Goal: Transaction & Acquisition: Purchase product/service

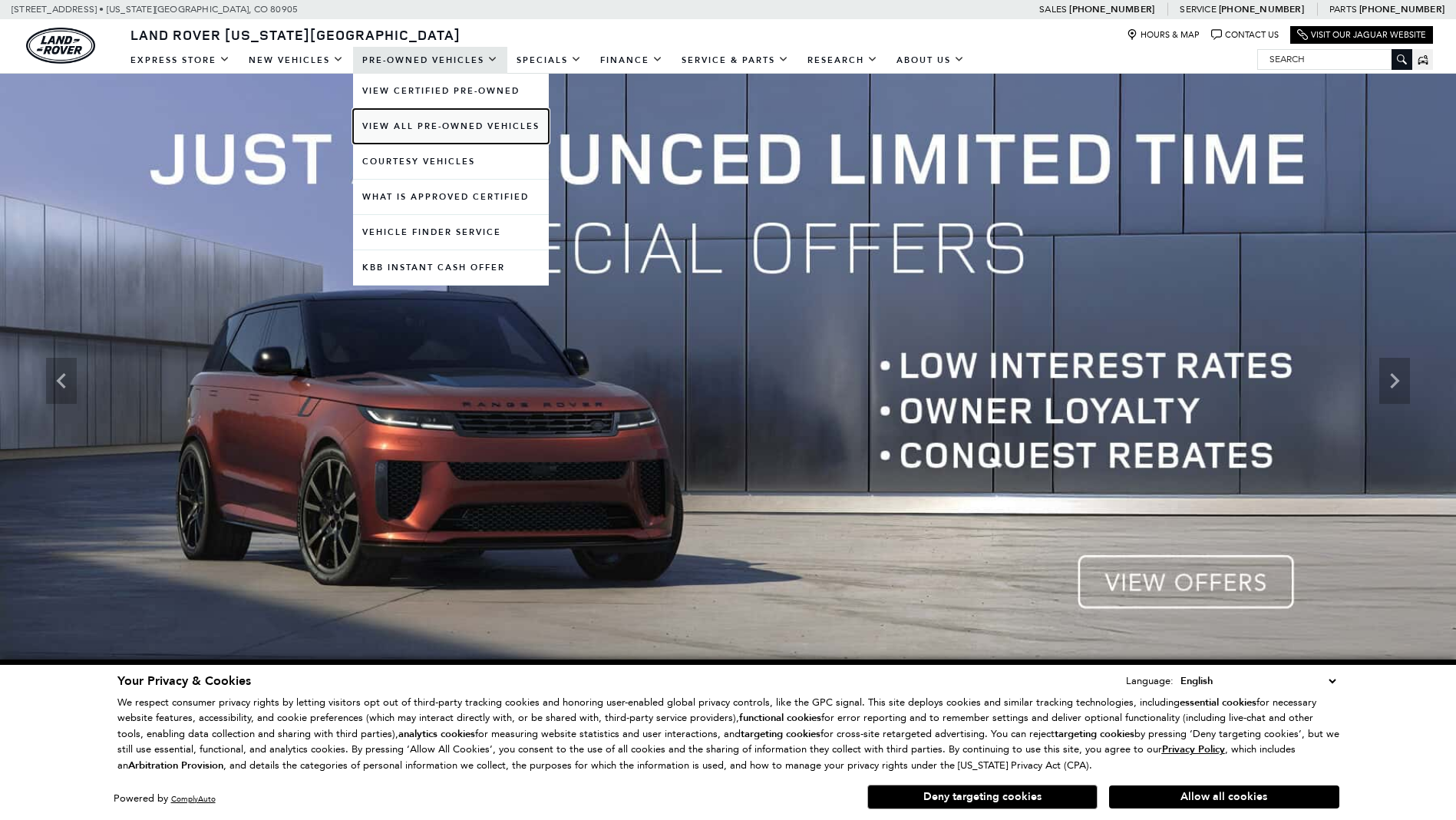
click at [442, 129] on link "View All Pre-Owned Vehicles" at bounding box center [451, 126] width 195 height 35
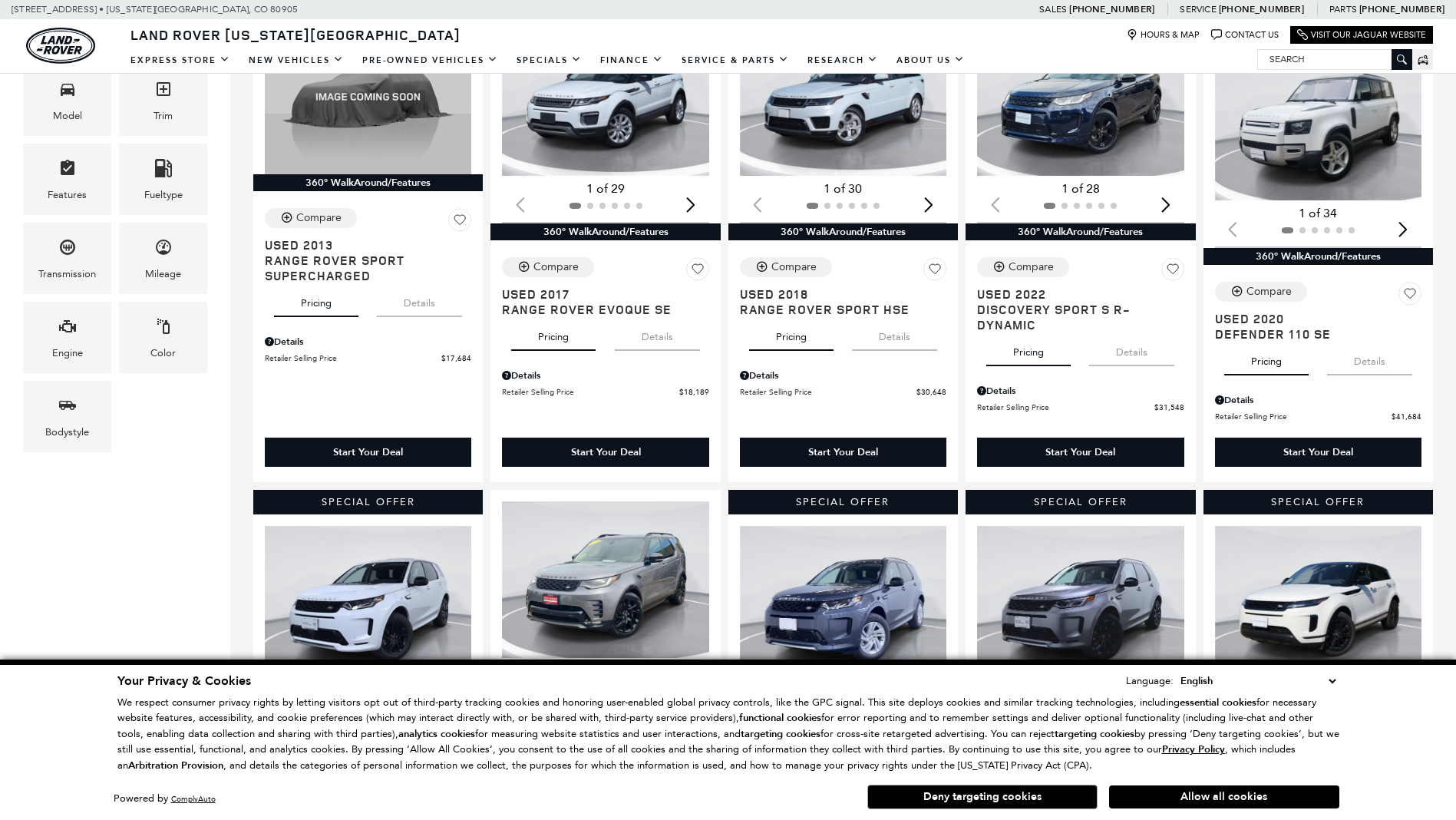
scroll to position [231, 0]
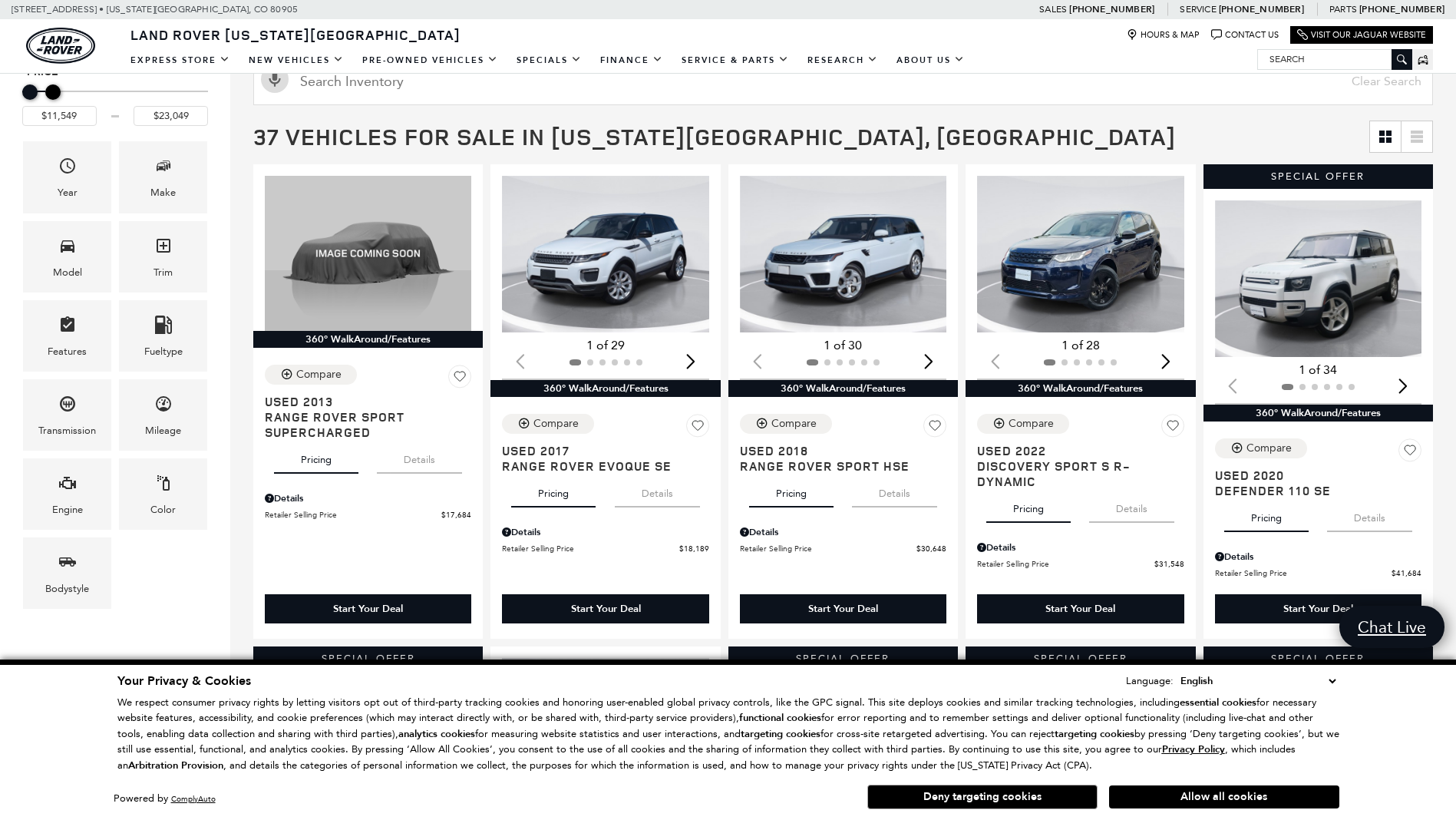
type input "$21,549"
drag, startPoint x: 196, startPoint y: 93, endPoint x: 46, endPoint y: 94, distance: 150.0
click at [51, 94] on div "Maximum Price" at bounding box center [49, 92] width 15 height 15
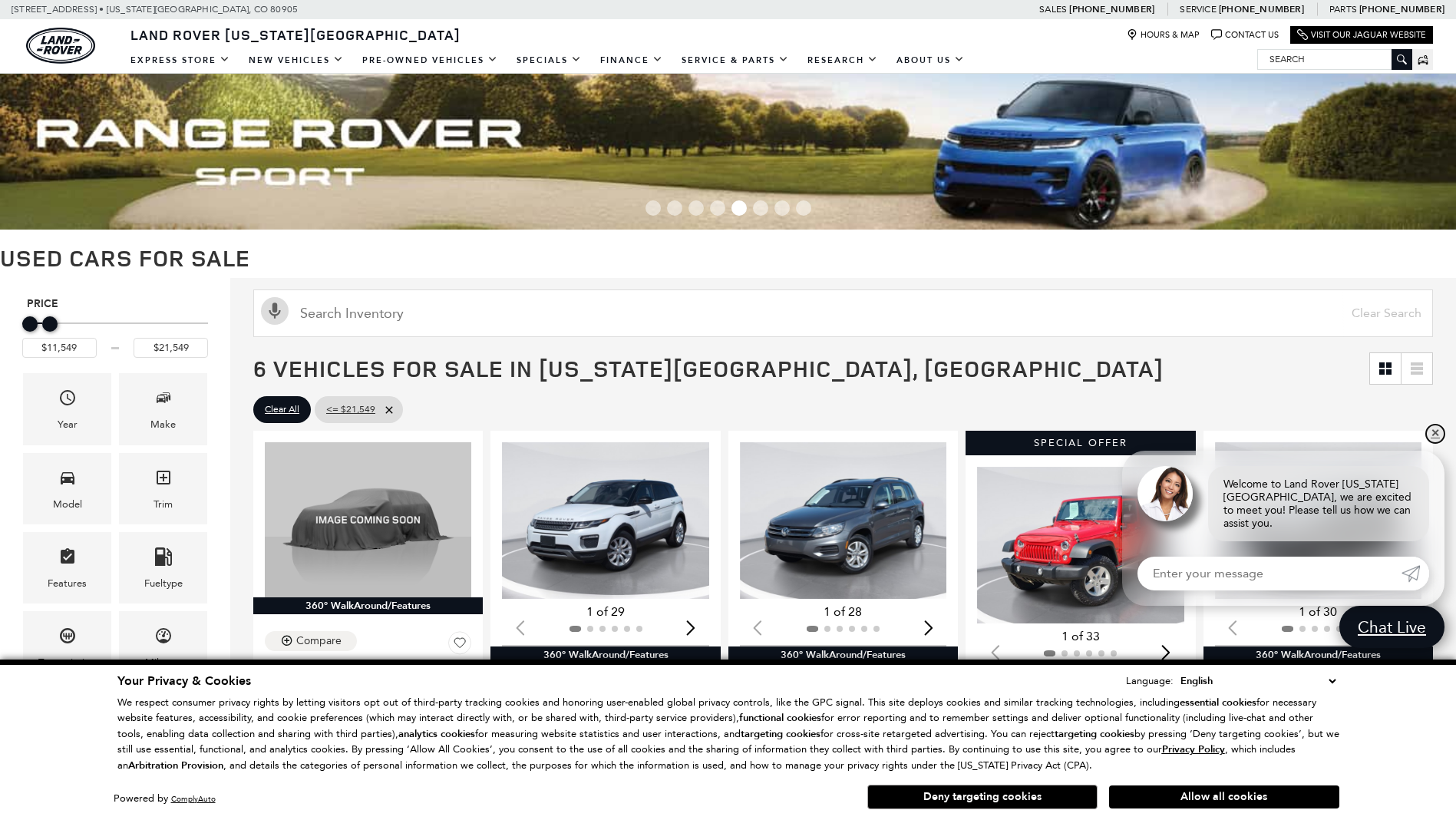
click at [1431, 443] on link "✕" at bounding box center [1435, 434] width 18 height 18
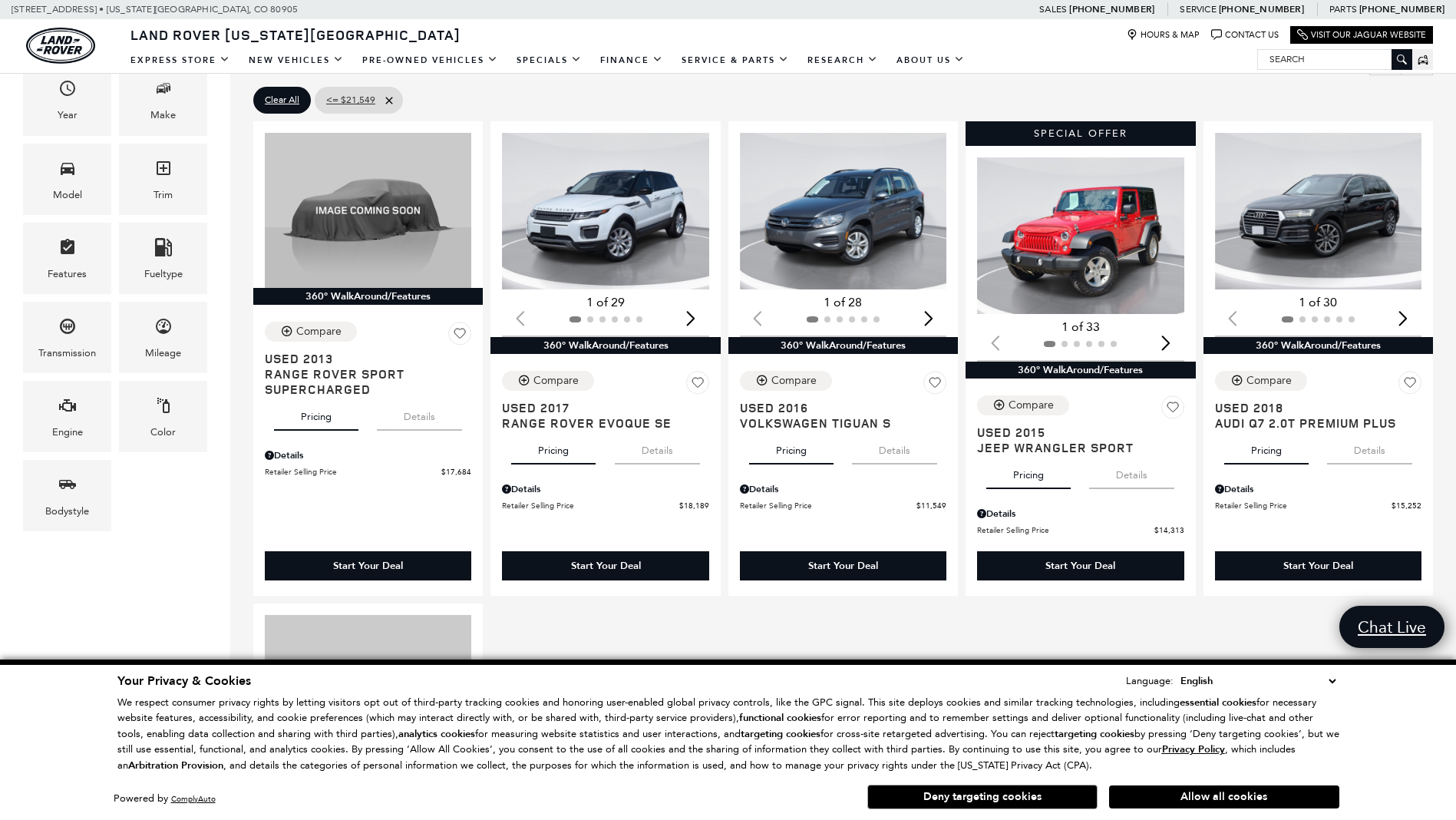
scroll to position [307, 0]
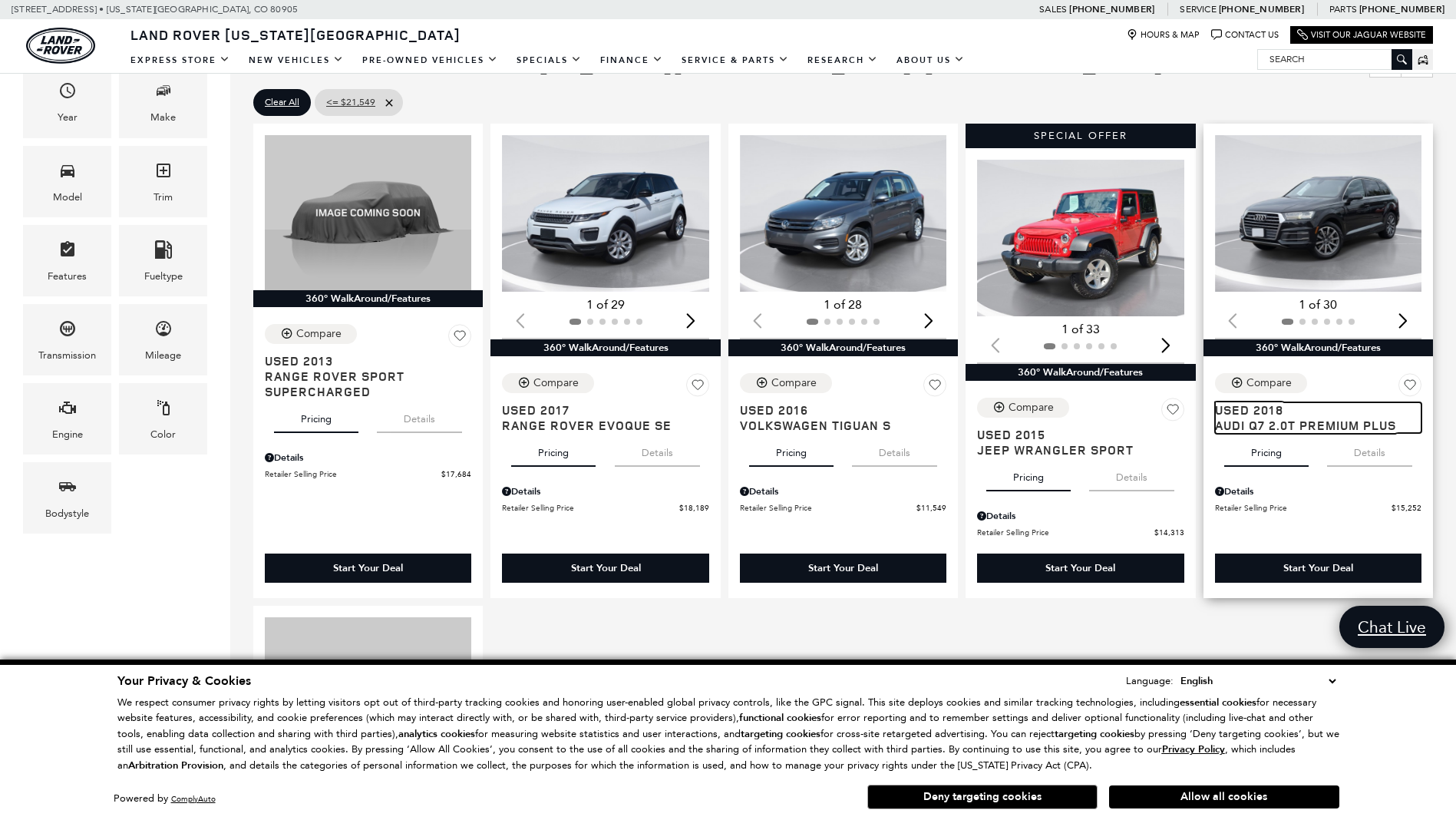
click at [1342, 421] on span "Audi Q7 2.0T Premium Plus" at bounding box center [1311, 425] width 194 height 15
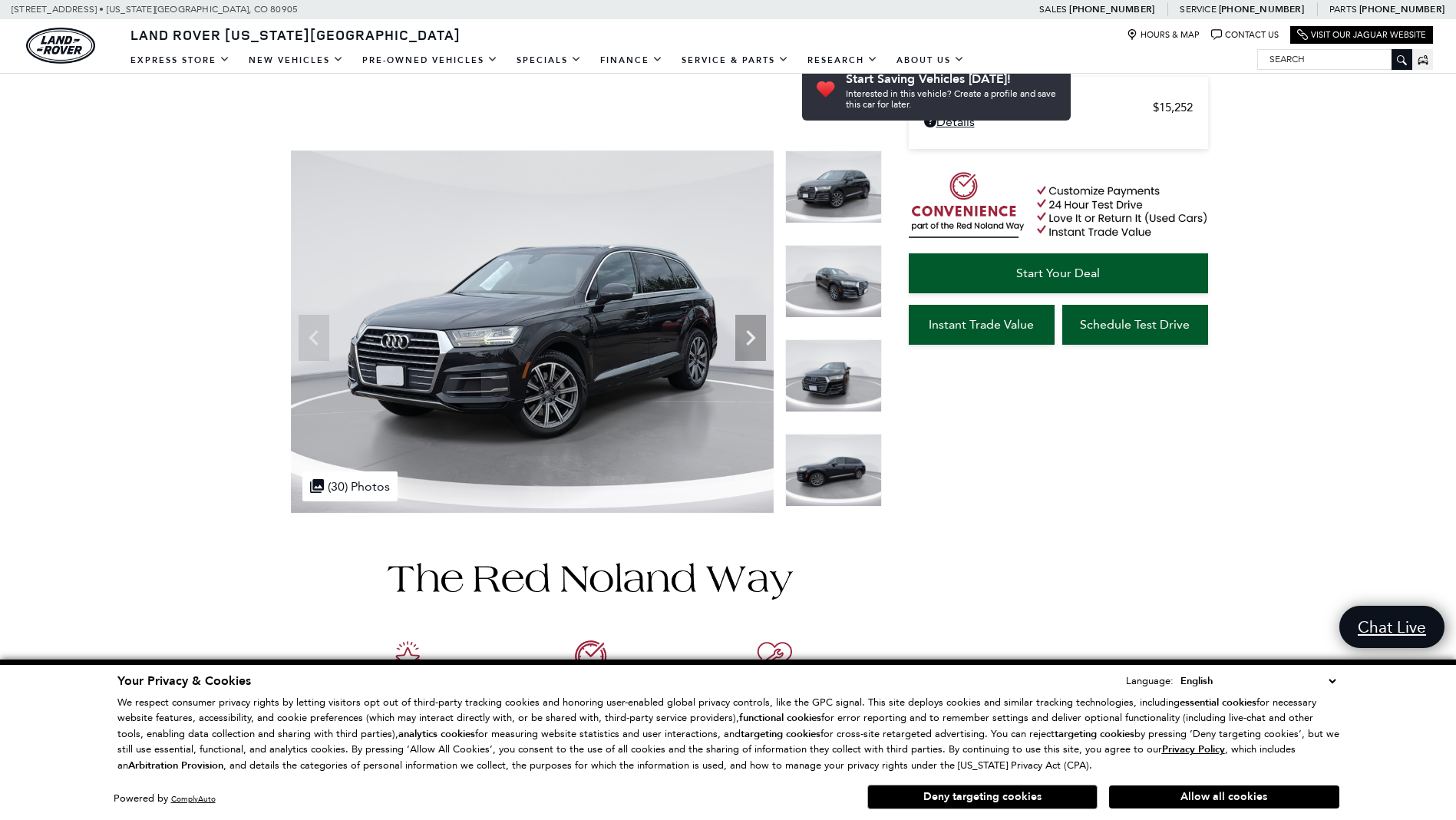
scroll to position [75, 0]
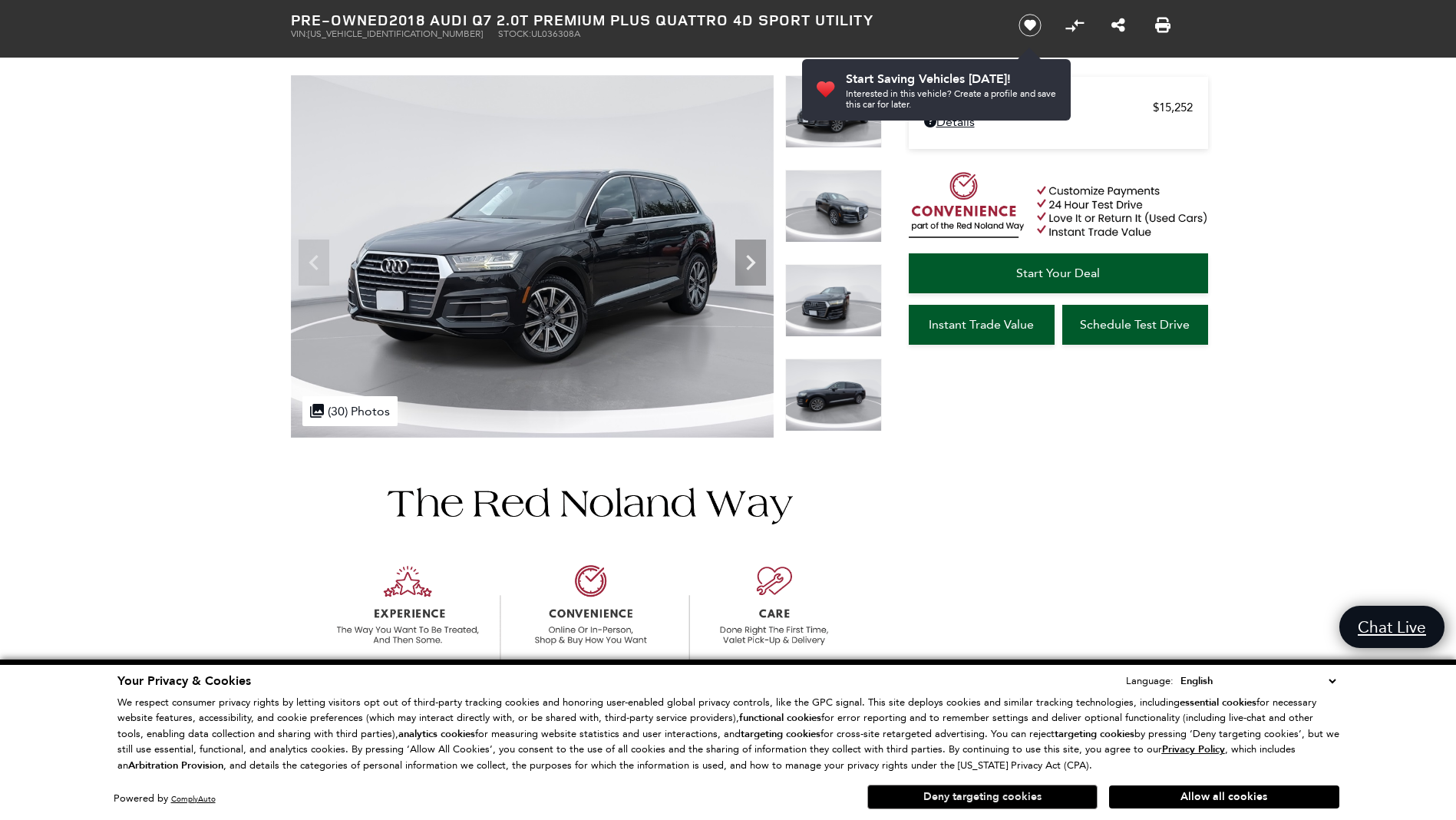
click at [1003, 798] on button "Deny targeting cookies" at bounding box center [982, 797] width 230 height 25
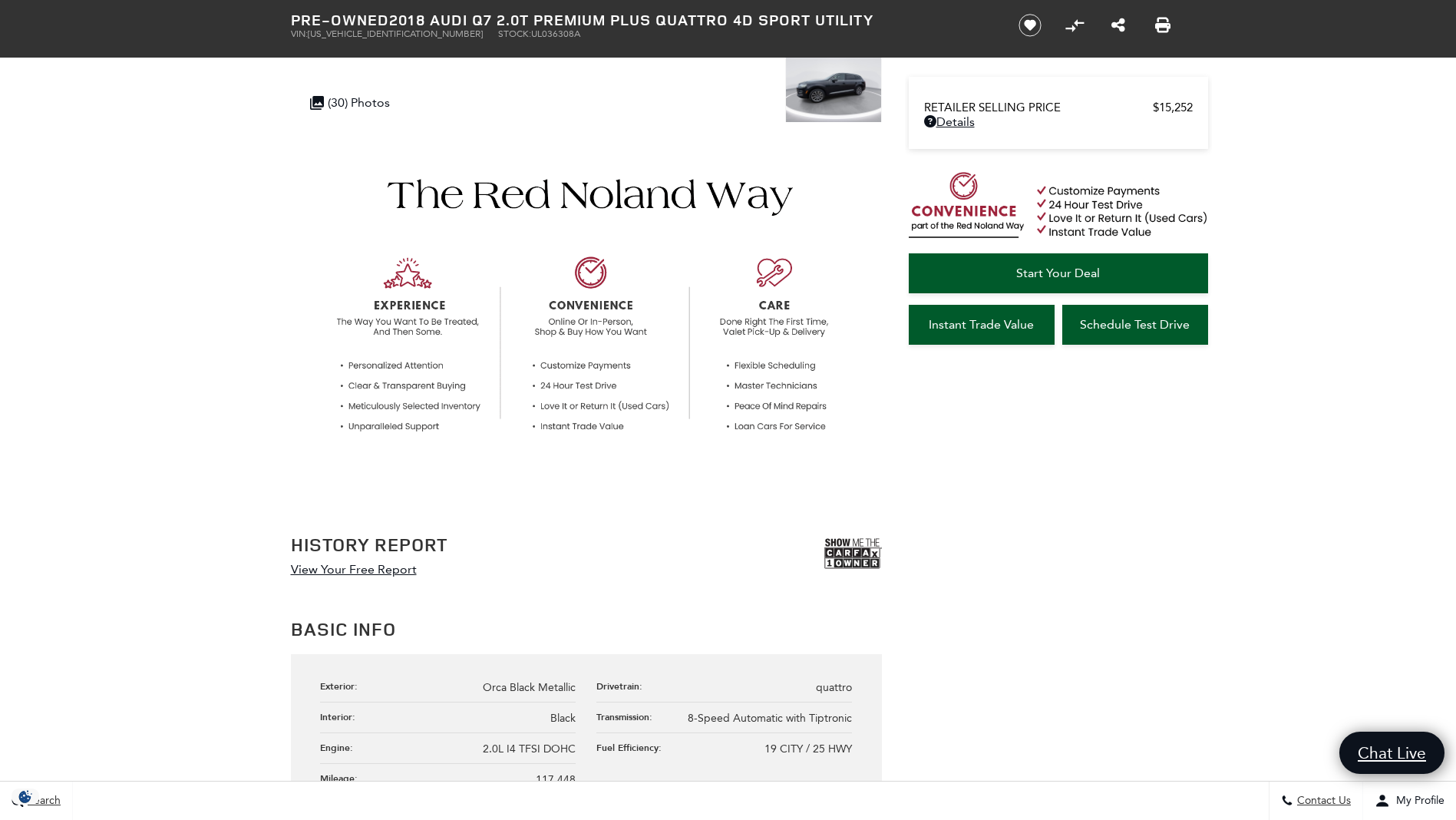
scroll to position [0, 0]
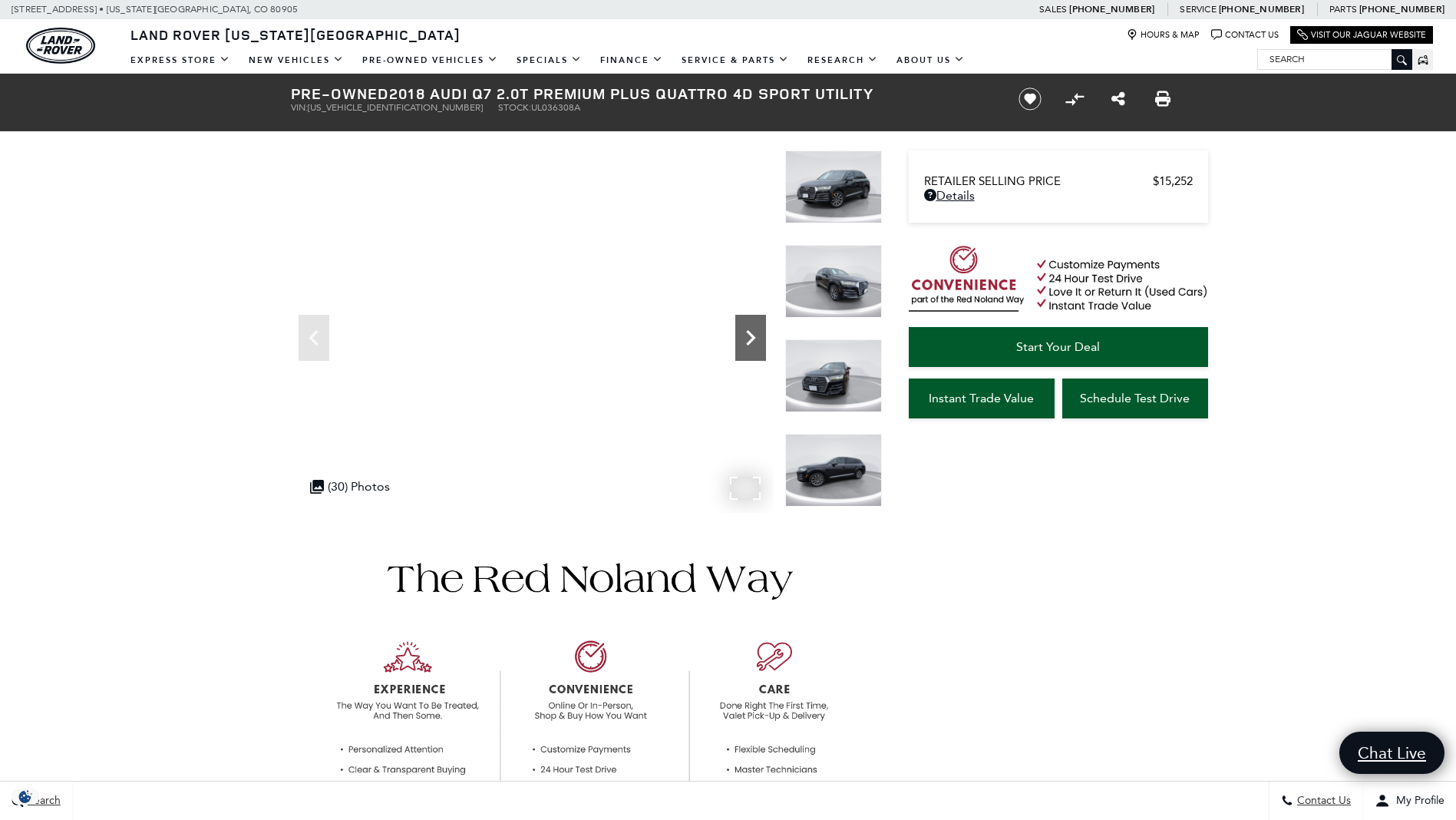
click at [751, 336] on icon "Next" at bounding box center [750, 337] width 31 height 31
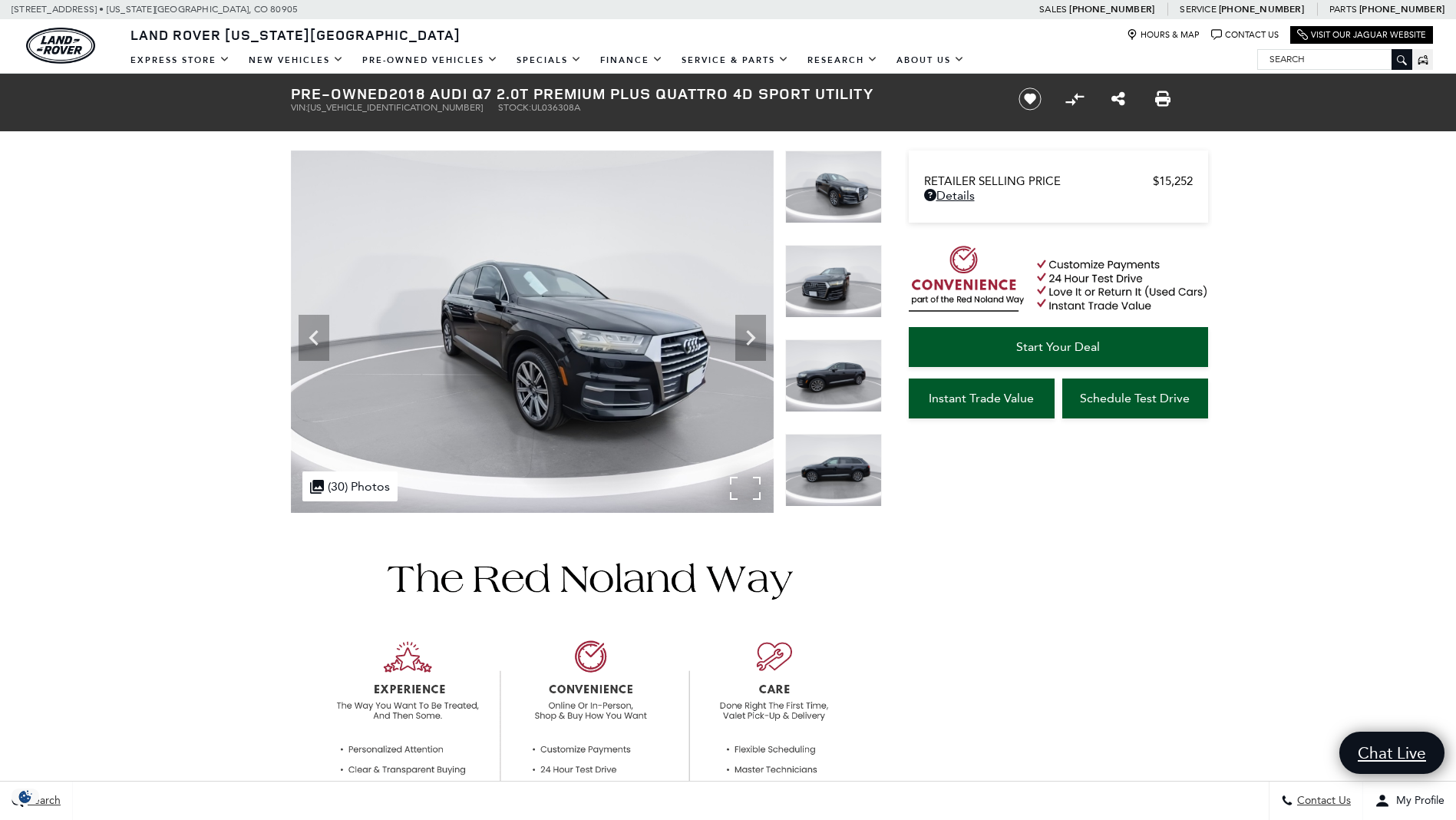
click at [754, 487] on img at bounding box center [533, 331] width 483 height 362
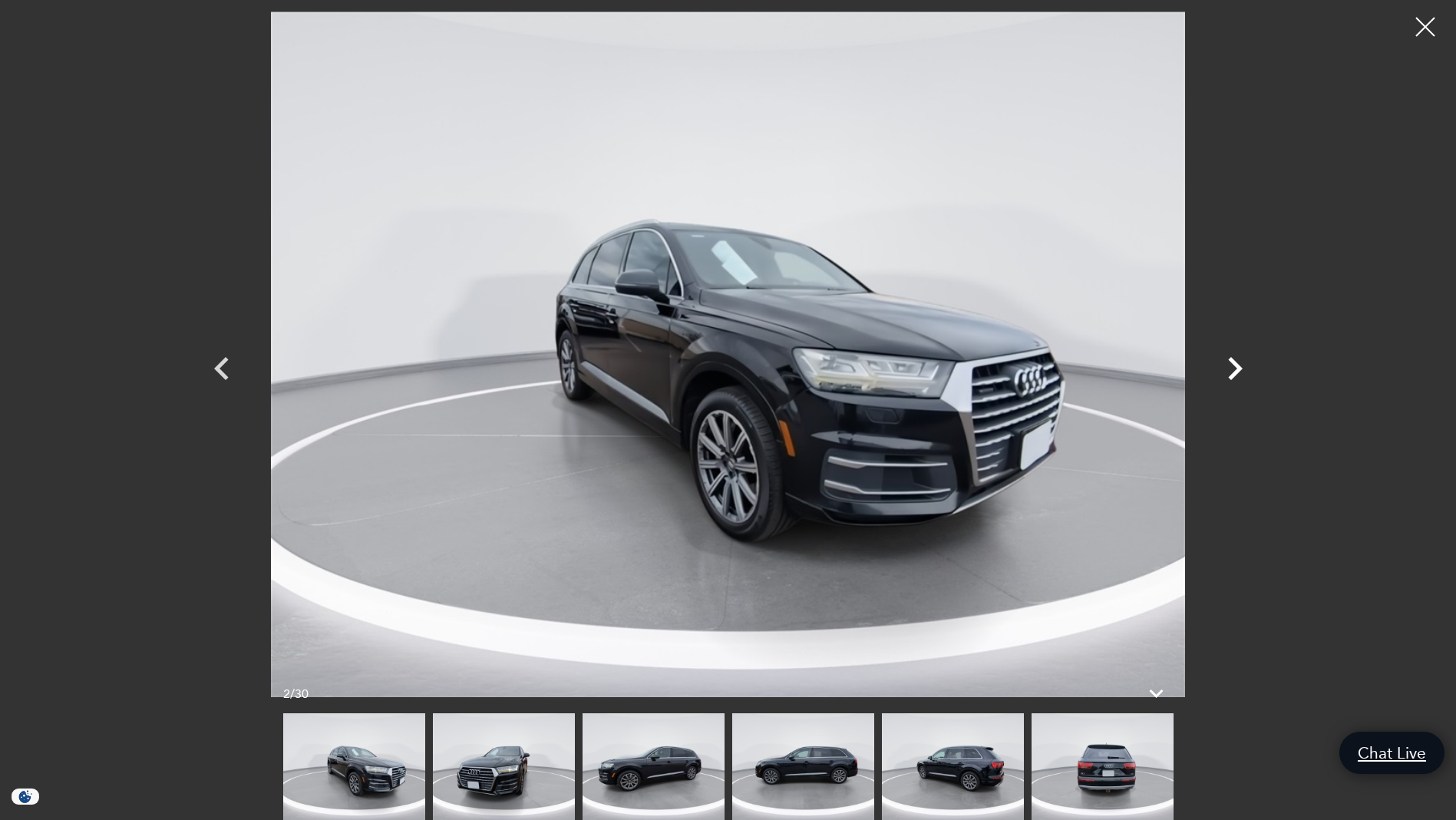
click at [1231, 370] on icon "Next" at bounding box center [1235, 368] width 46 height 46
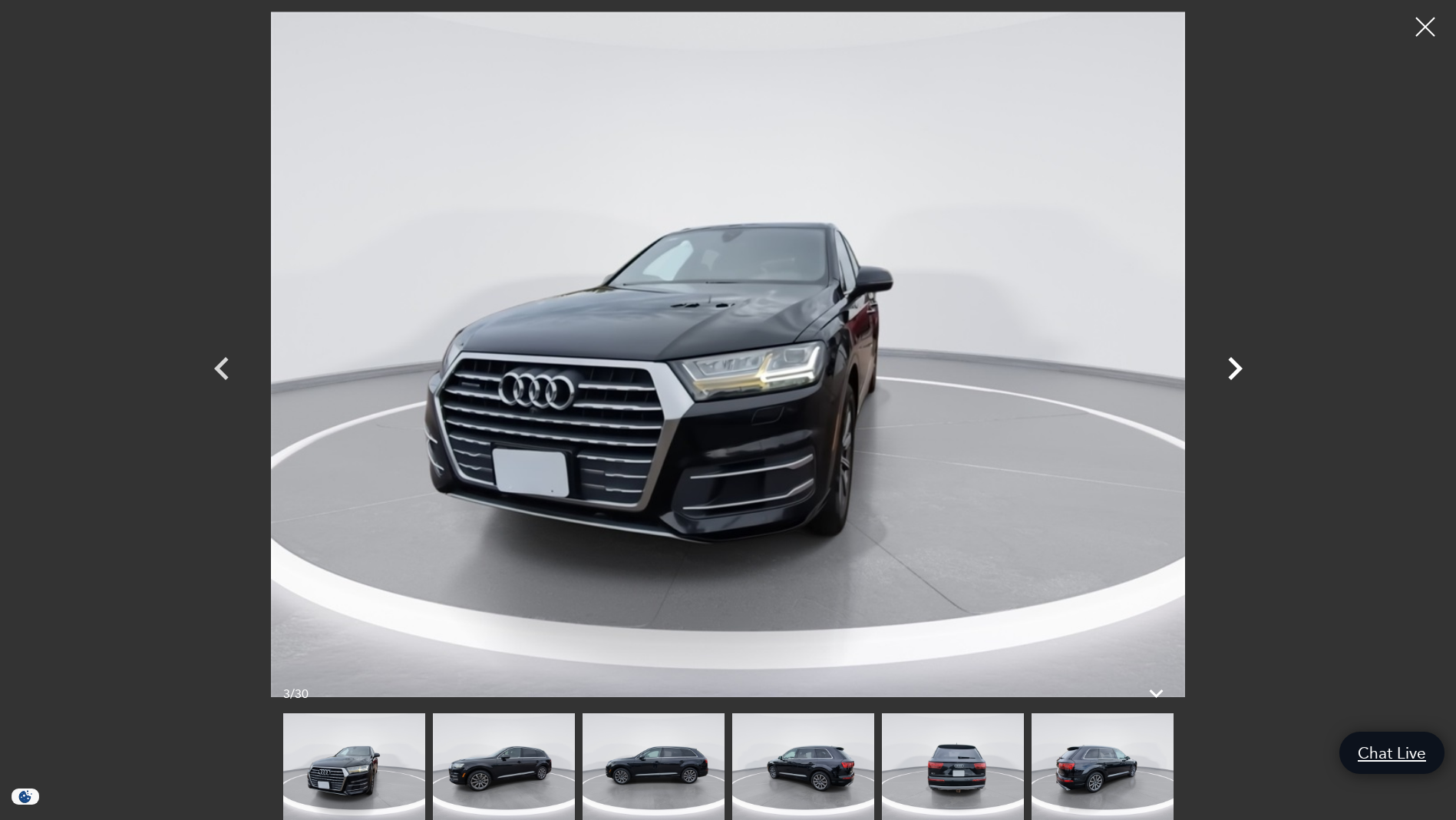
click at [1235, 372] on icon "Next" at bounding box center [1235, 368] width 15 height 23
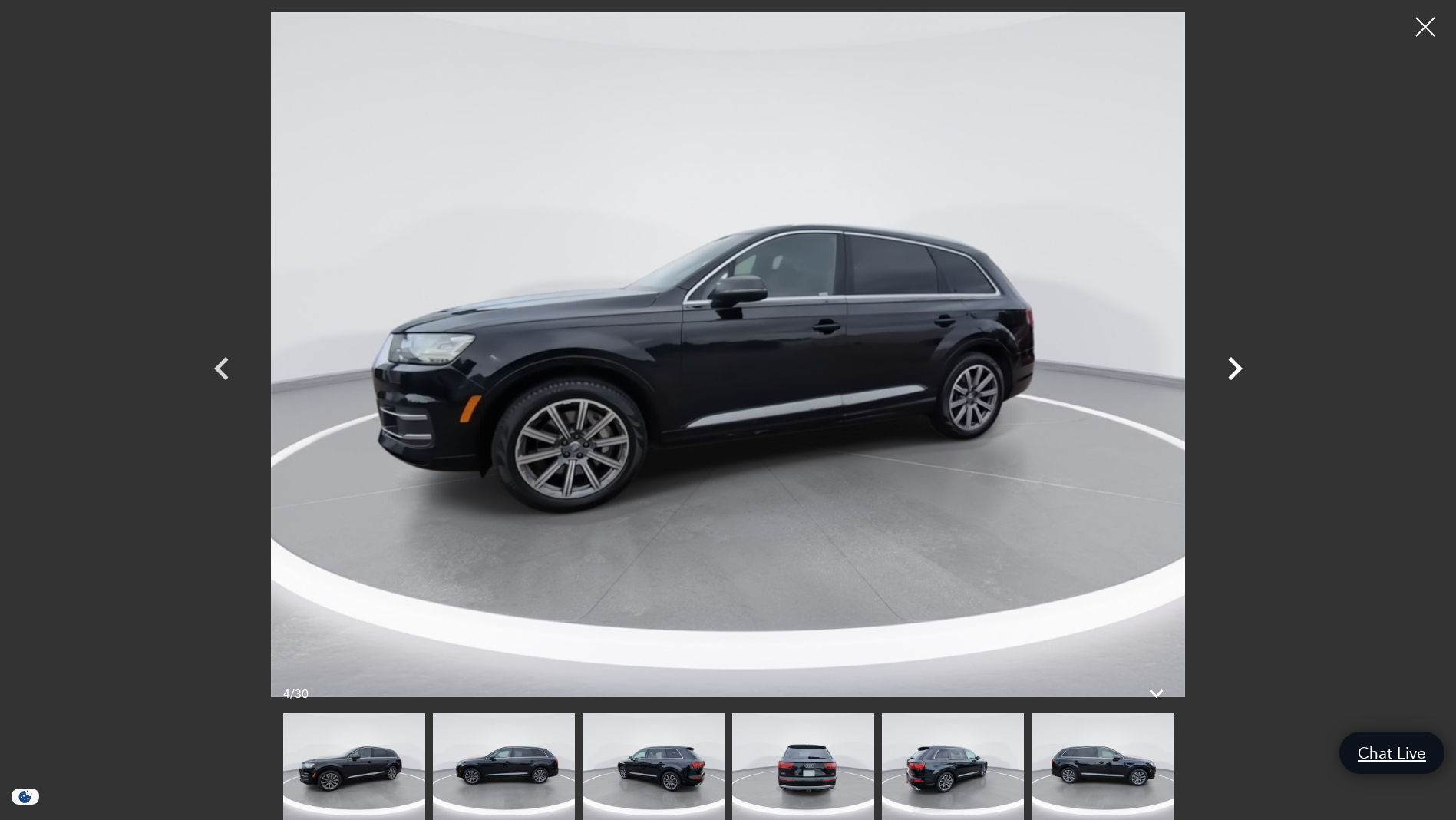
click at [1235, 372] on icon "Next" at bounding box center [1235, 368] width 15 height 23
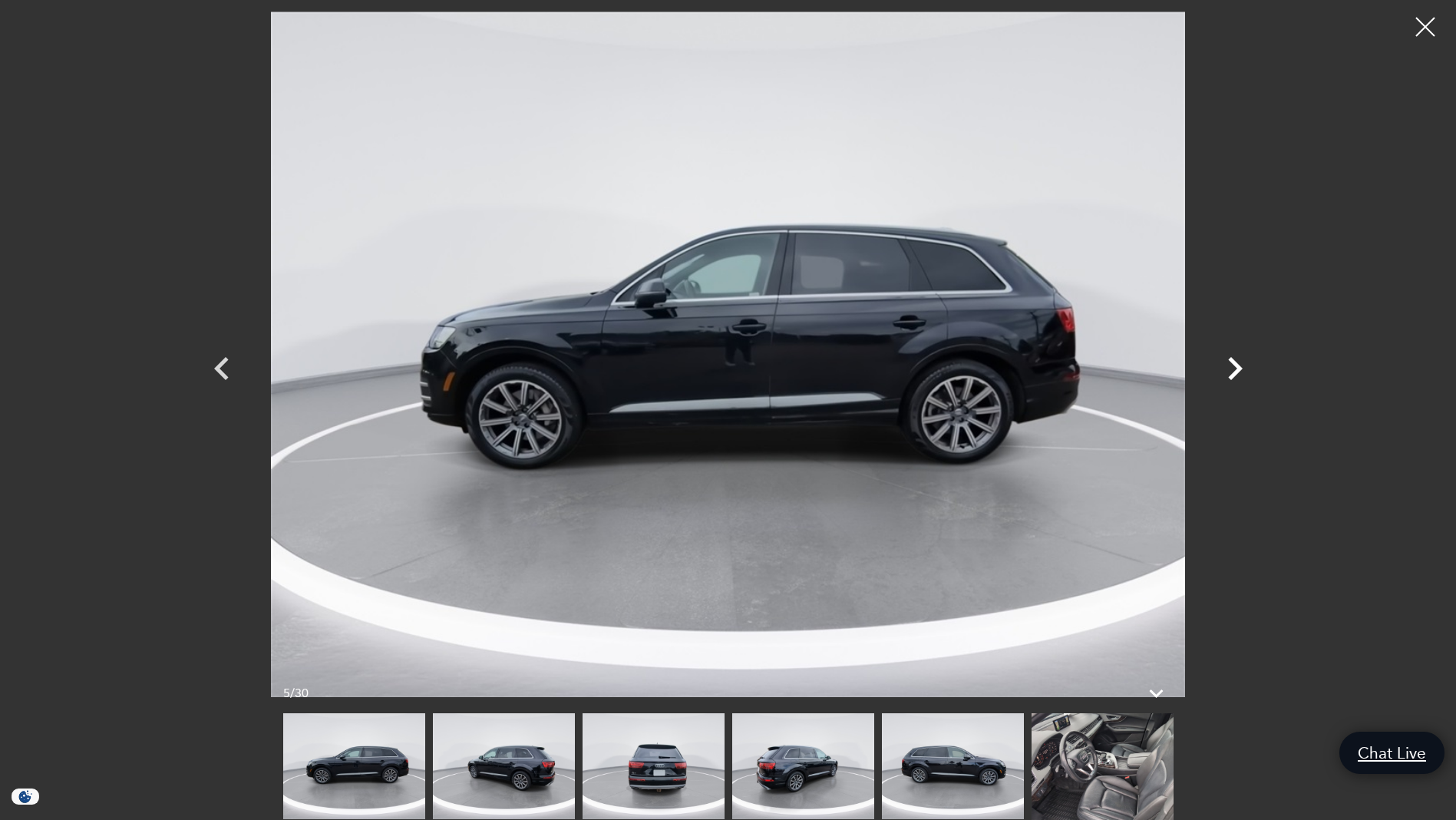
click at [1235, 372] on icon "Next" at bounding box center [1235, 368] width 15 height 23
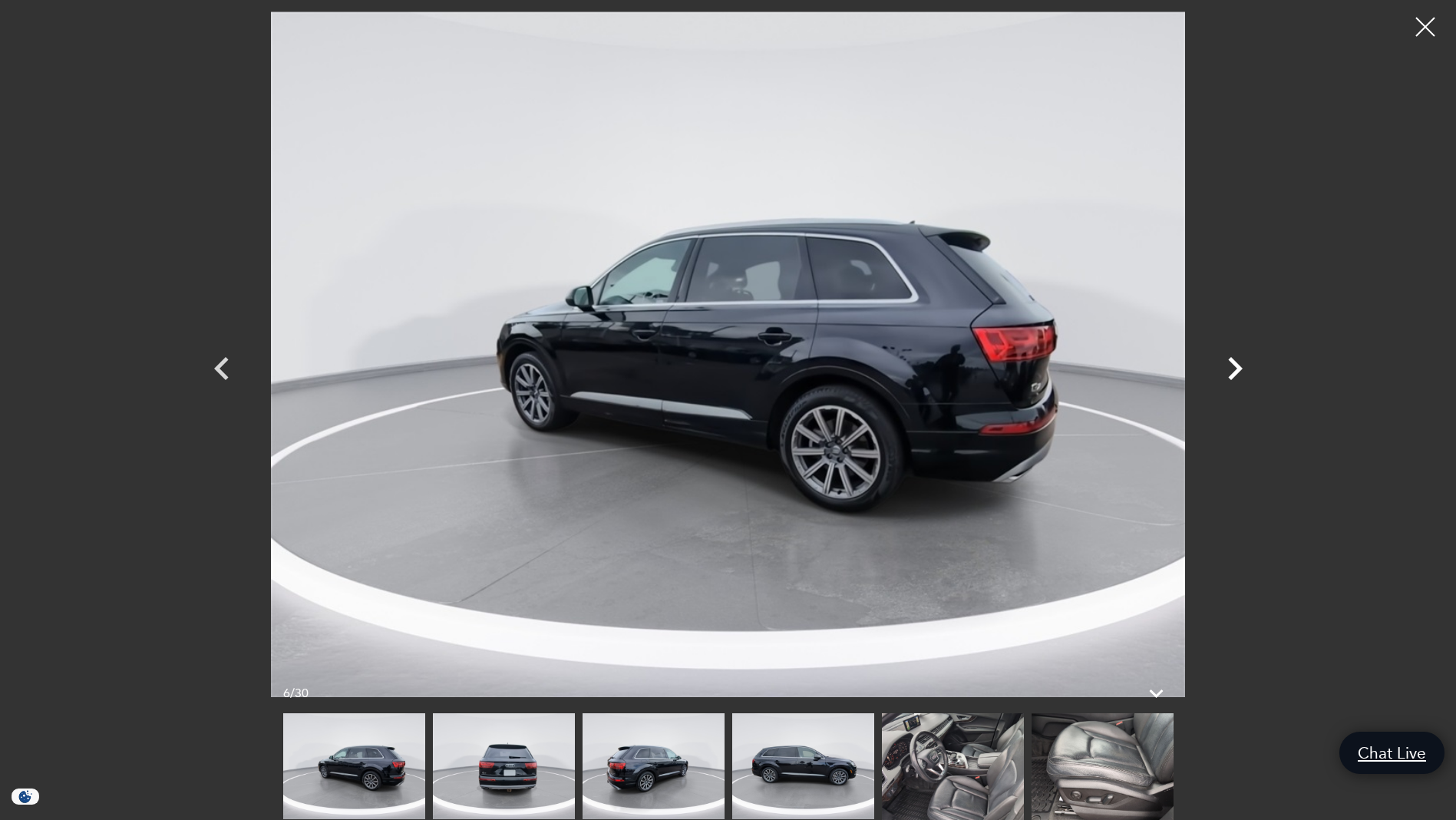
click at [1235, 372] on icon "Next" at bounding box center [1235, 368] width 15 height 23
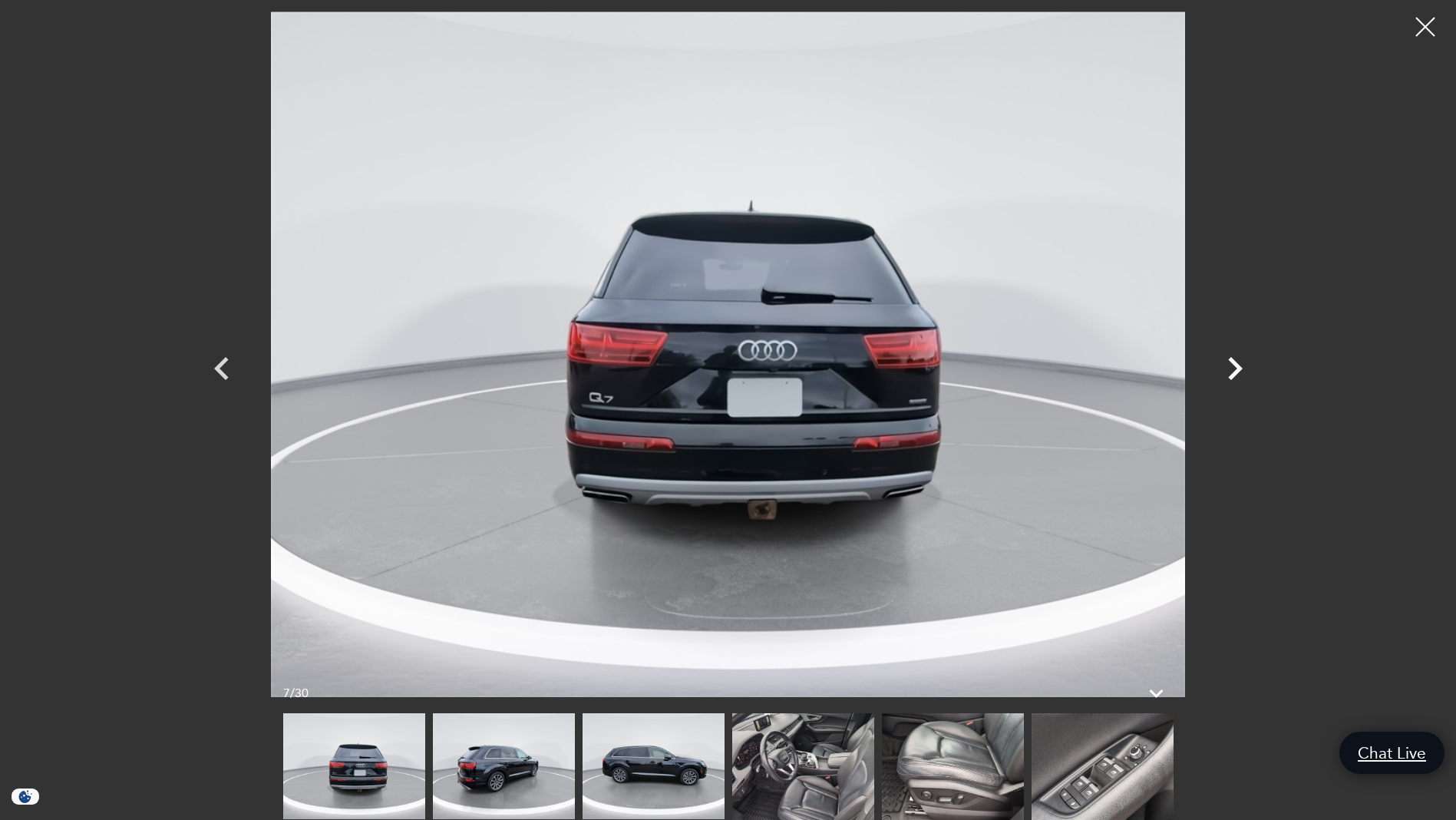
click at [1235, 372] on icon "Next" at bounding box center [1235, 368] width 15 height 23
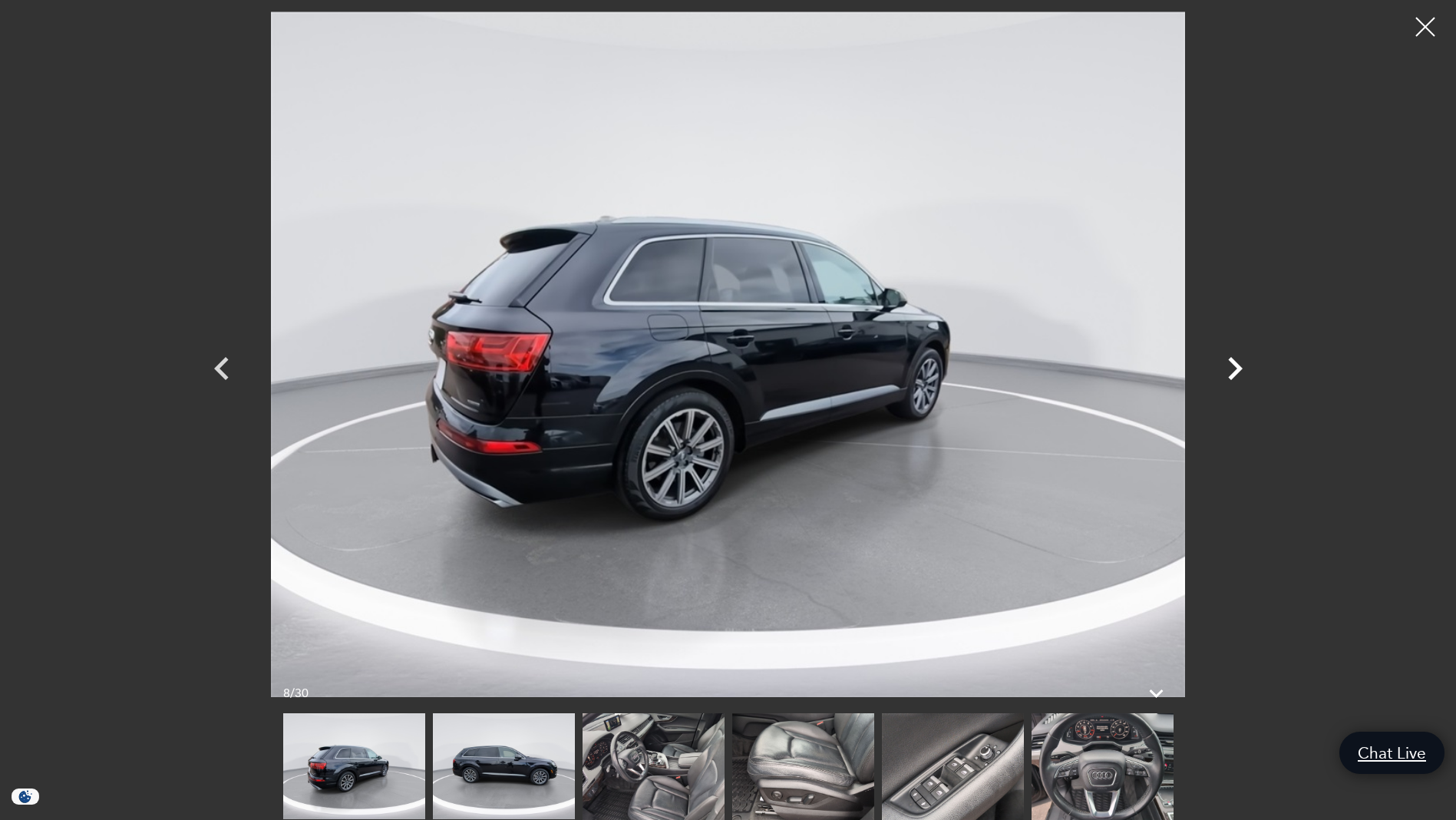
click at [1235, 372] on icon "Next" at bounding box center [1235, 368] width 15 height 23
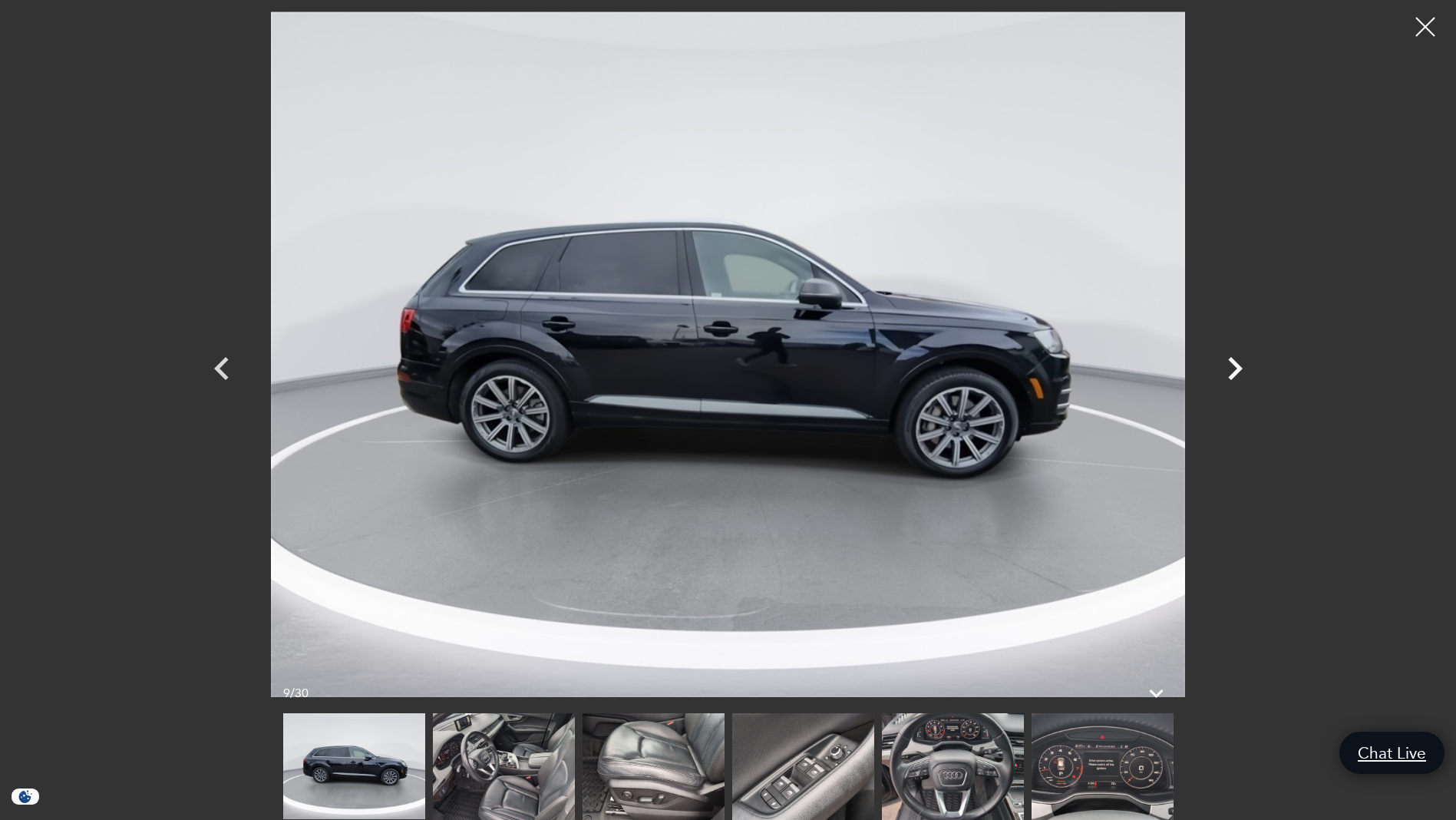
click at [1235, 372] on icon "Next" at bounding box center [1235, 368] width 15 height 23
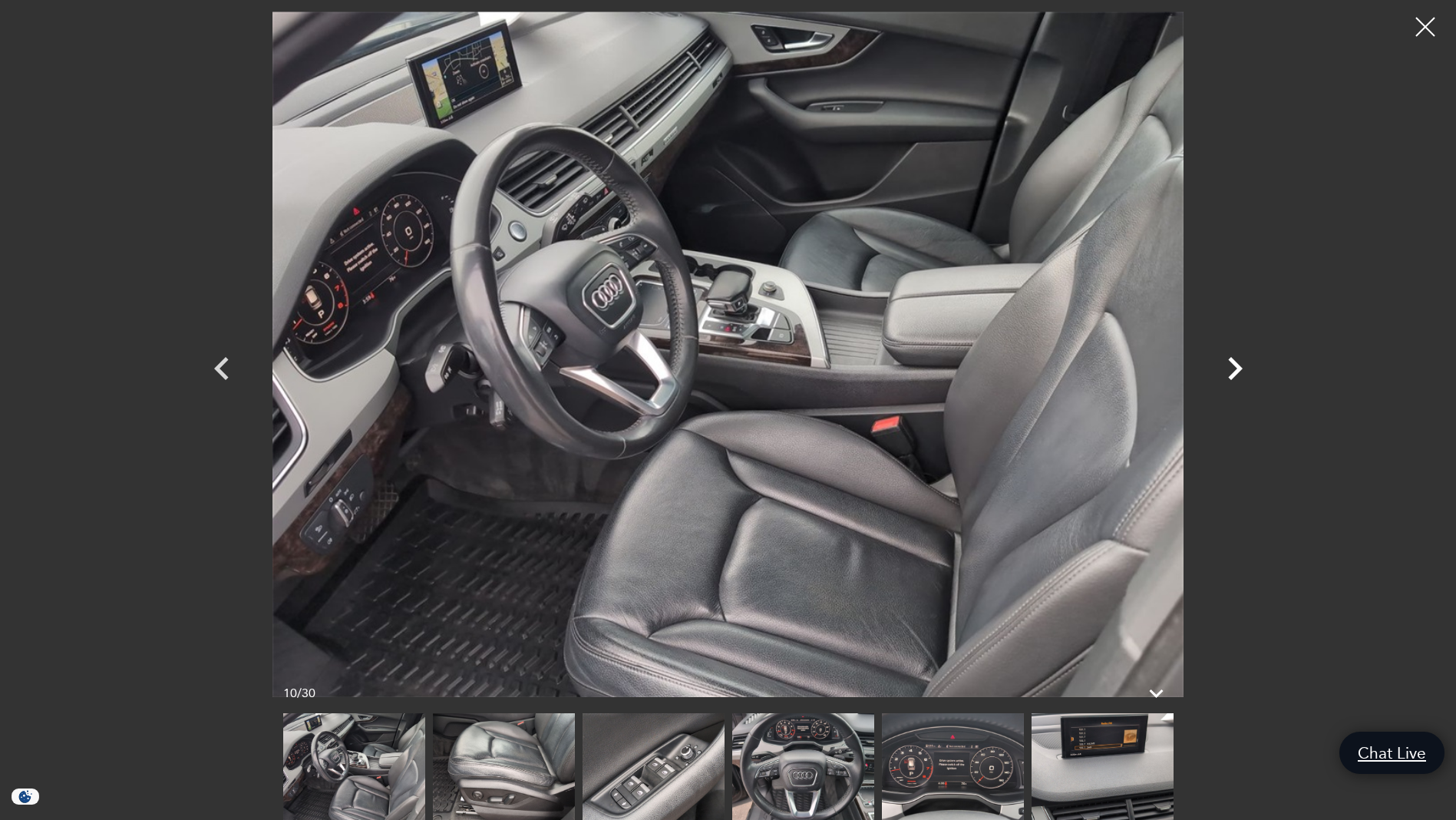
click at [1235, 372] on icon "Next" at bounding box center [1235, 368] width 15 height 23
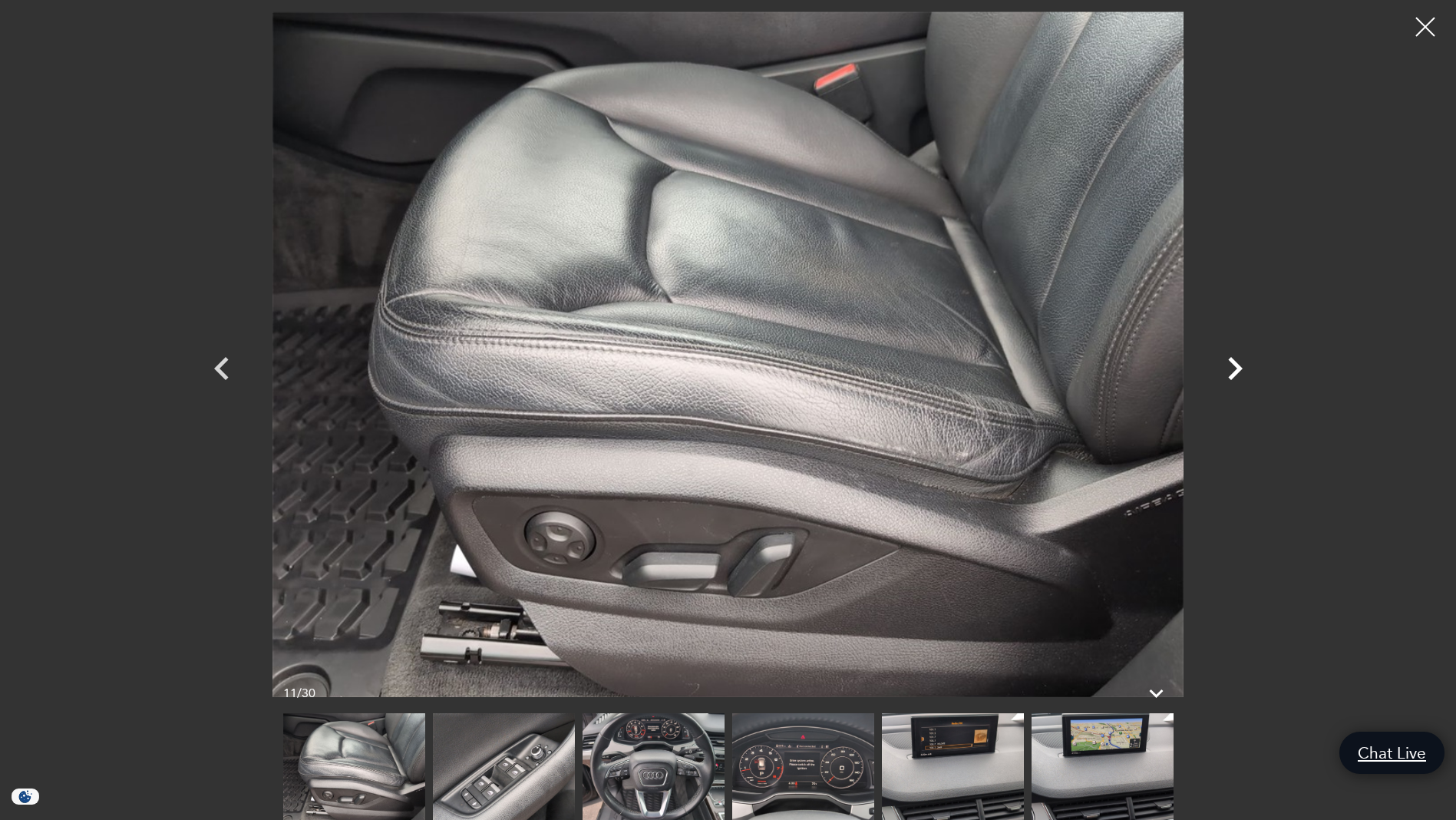
click at [1235, 372] on icon "Next" at bounding box center [1235, 368] width 15 height 23
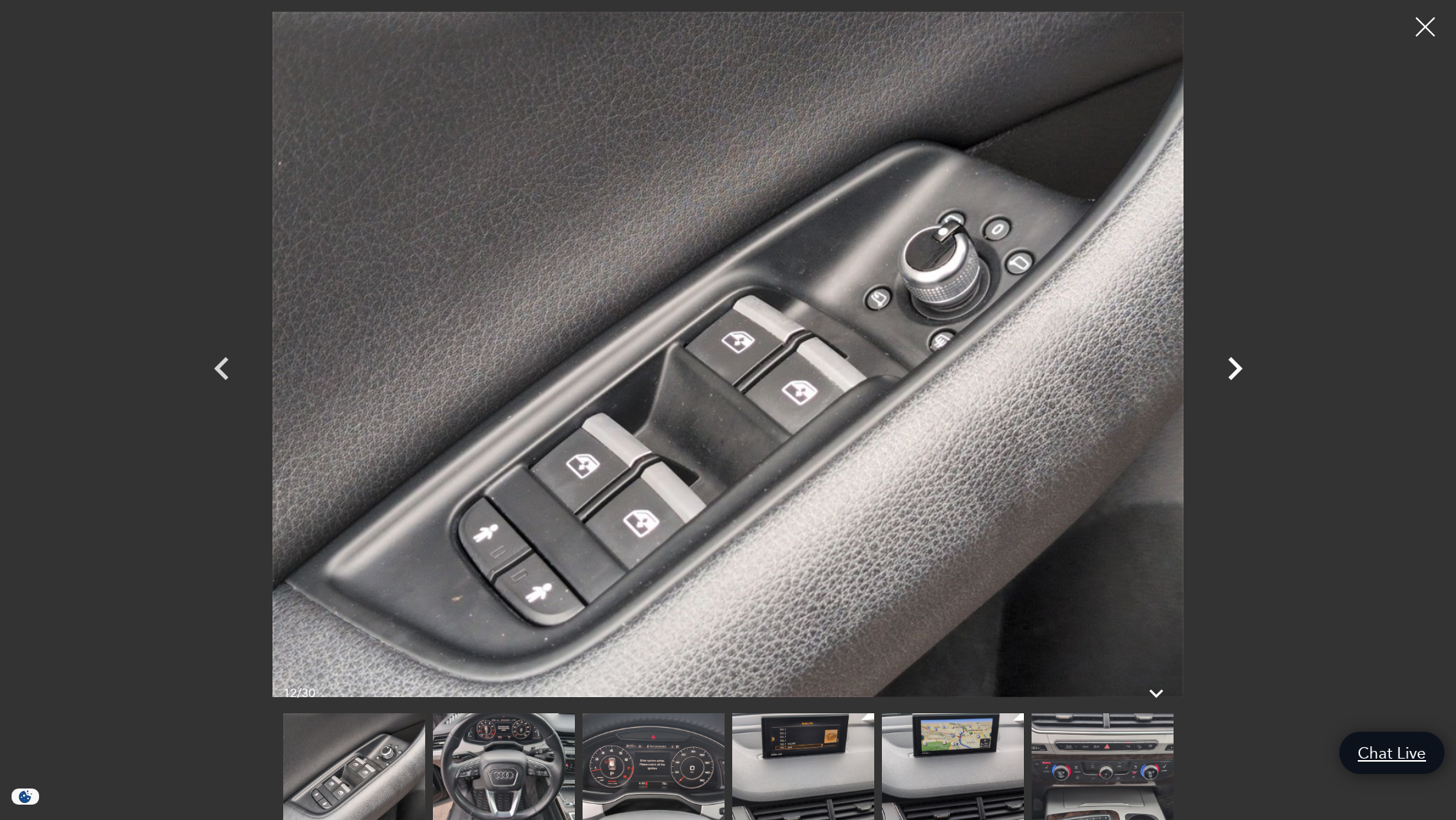
click at [1235, 372] on icon "Next" at bounding box center [1235, 368] width 15 height 23
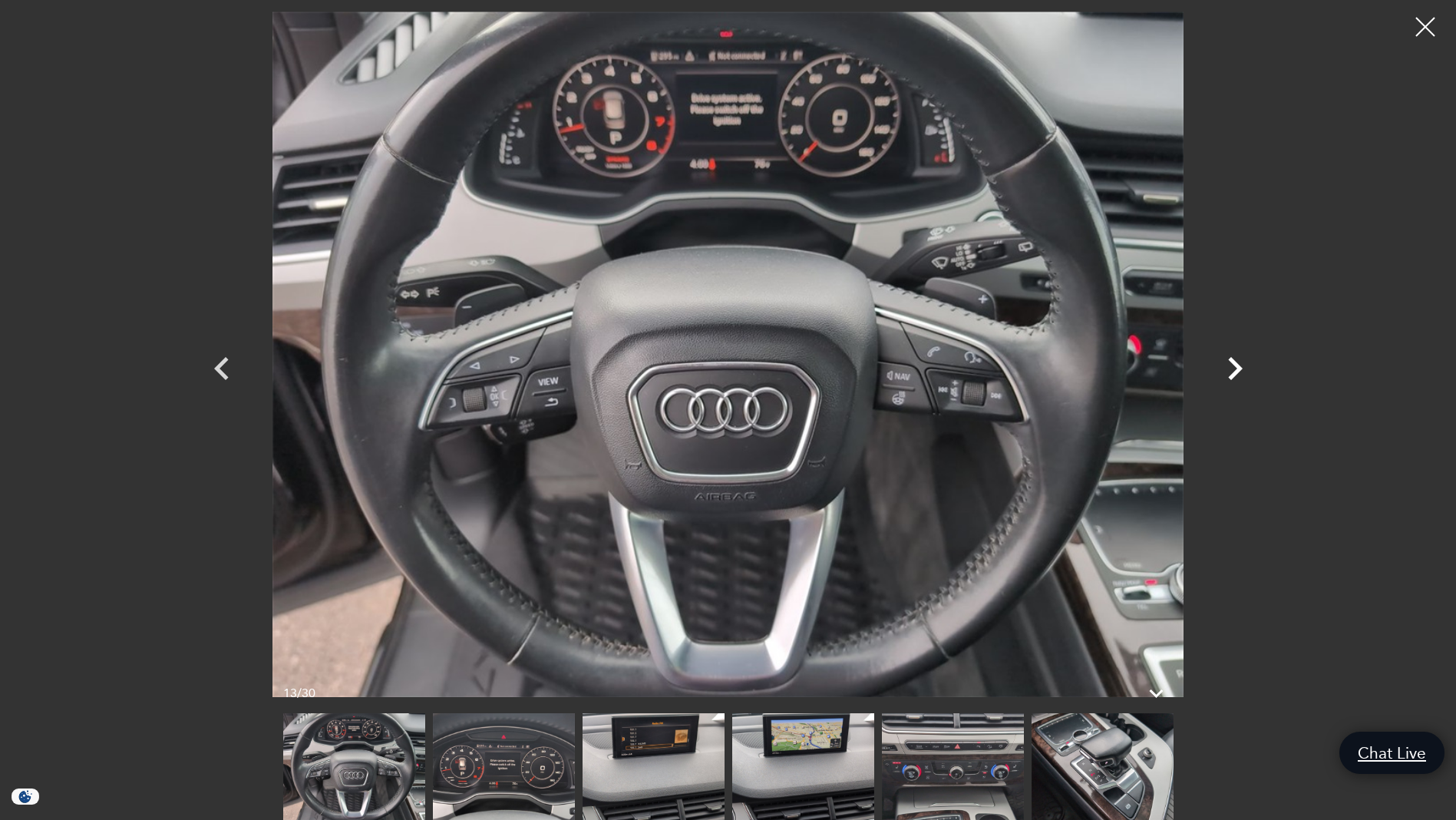
click at [1235, 372] on icon "Next" at bounding box center [1235, 368] width 15 height 23
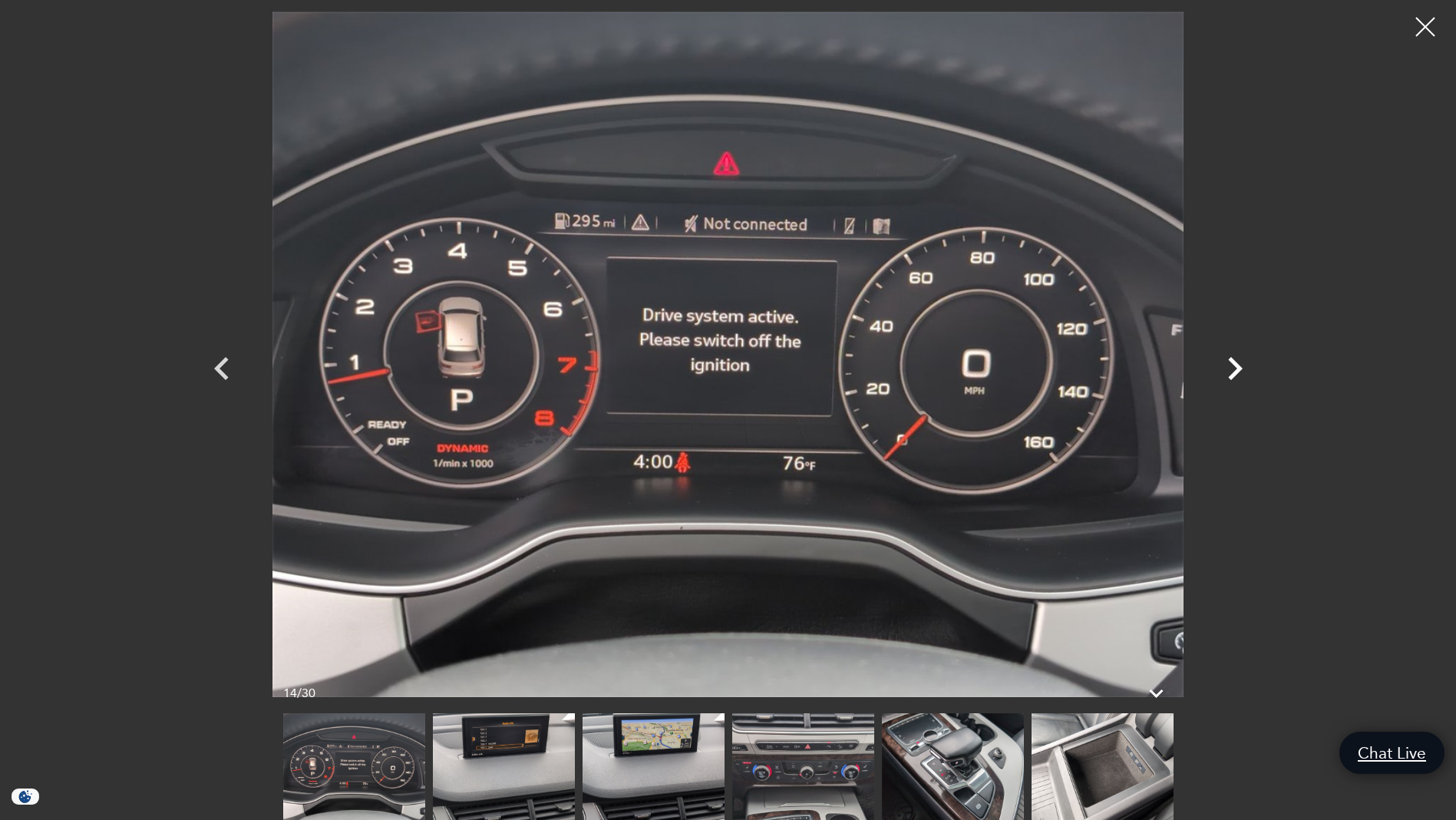
click at [1235, 372] on icon "Next" at bounding box center [1235, 368] width 15 height 23
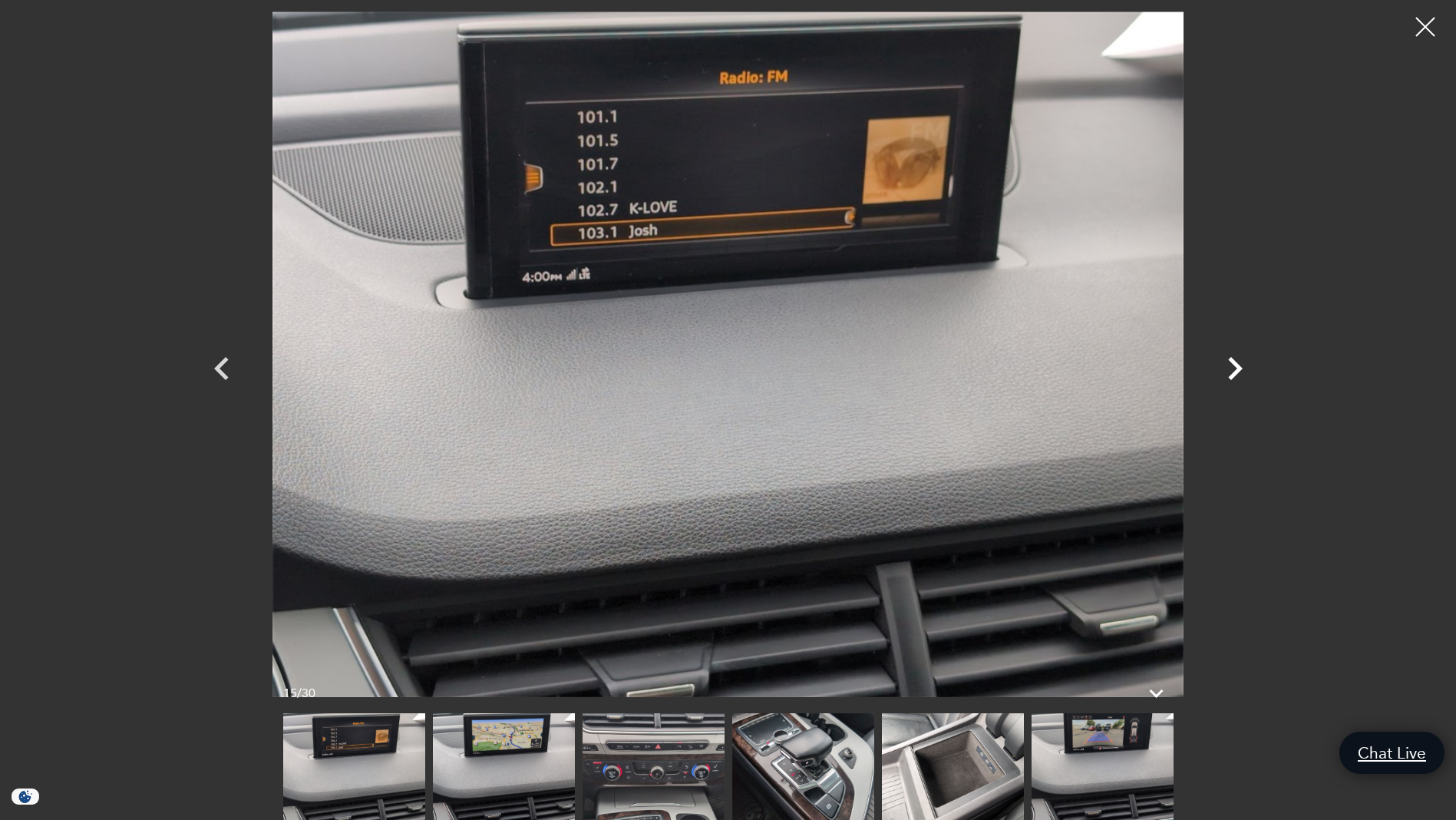
click at [1234, 365] on icon "Next" at bounding box center [1235, 368] width 46 height 46
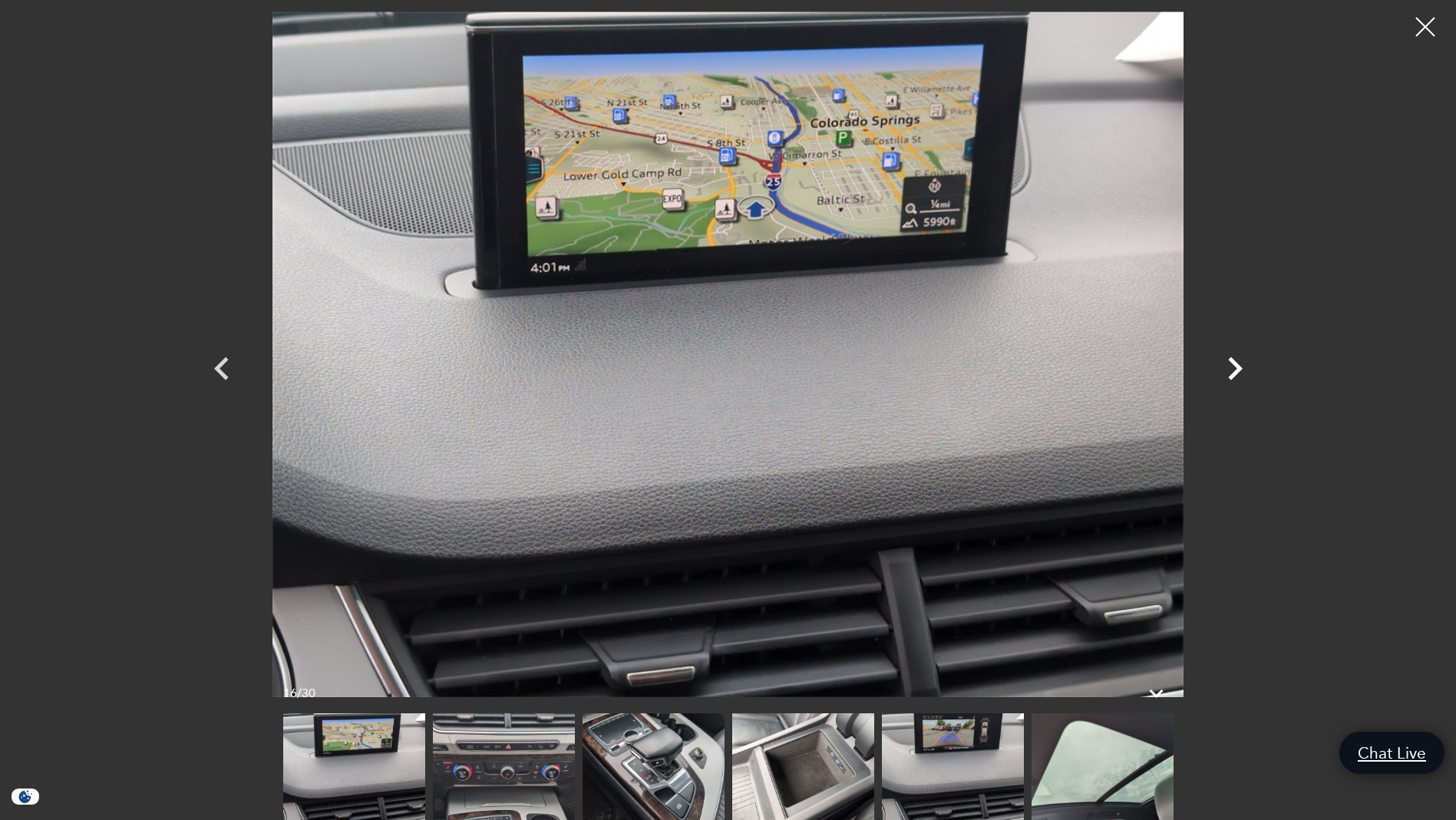
click at [1234, 365] on icon "Next" at bounding box center [1235, 368] width 46 height 46
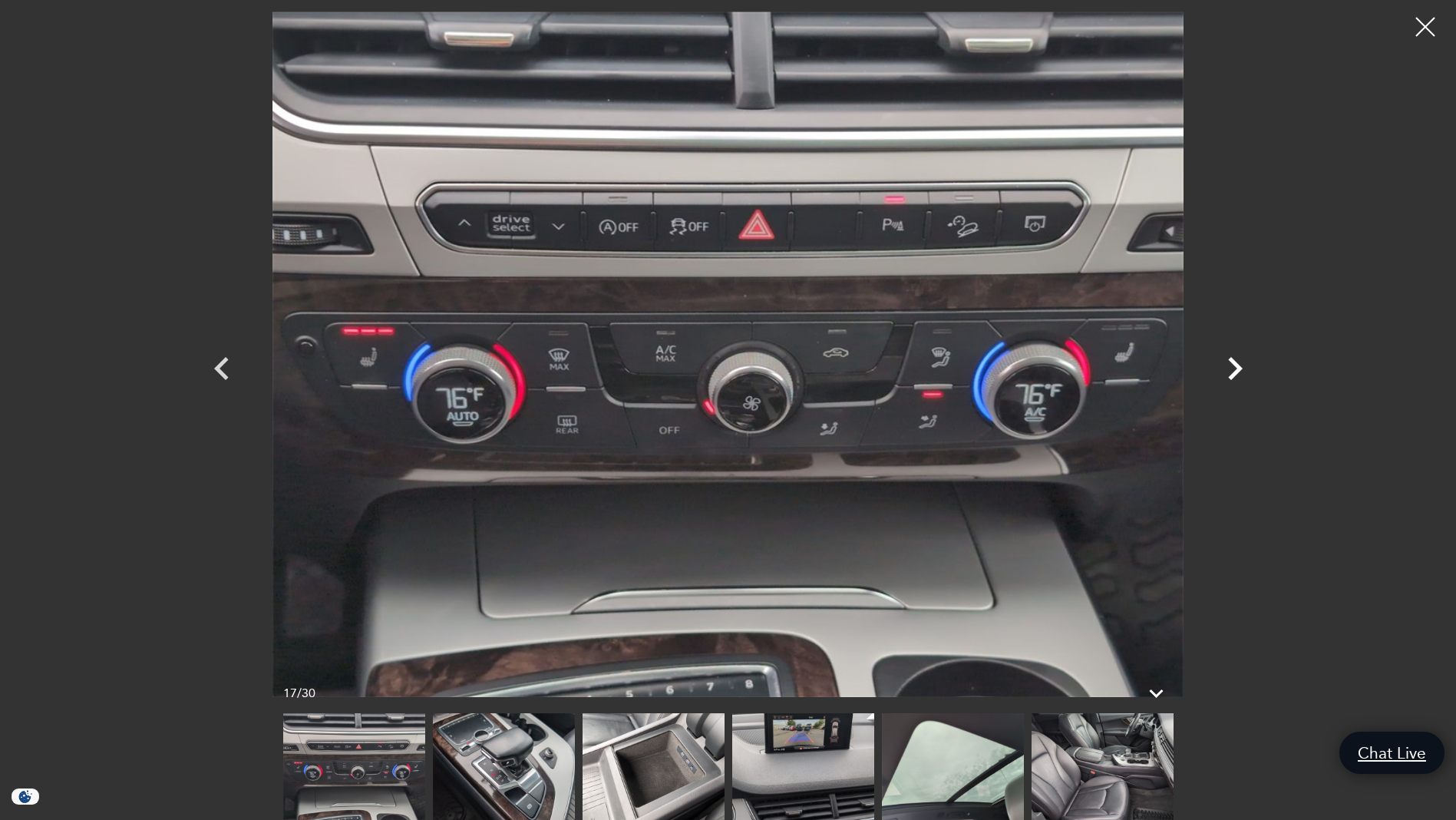
click at [1234, 365] on icon "Next" at bounding box center [1235, 368] width 46 height 46
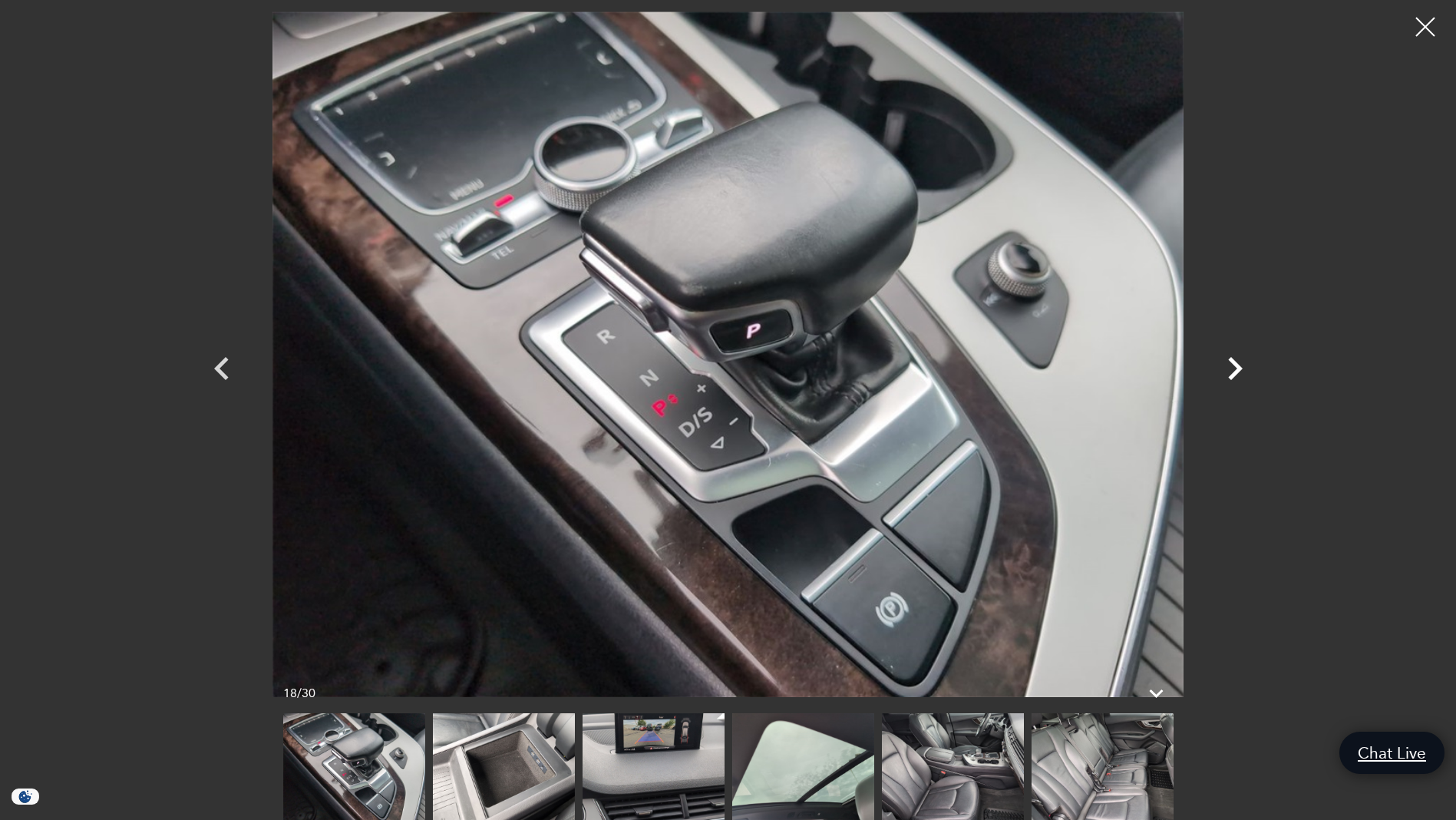
click at [1234, 365] on icon "Next" at bounding box center [1235, 368] width 46 height 46
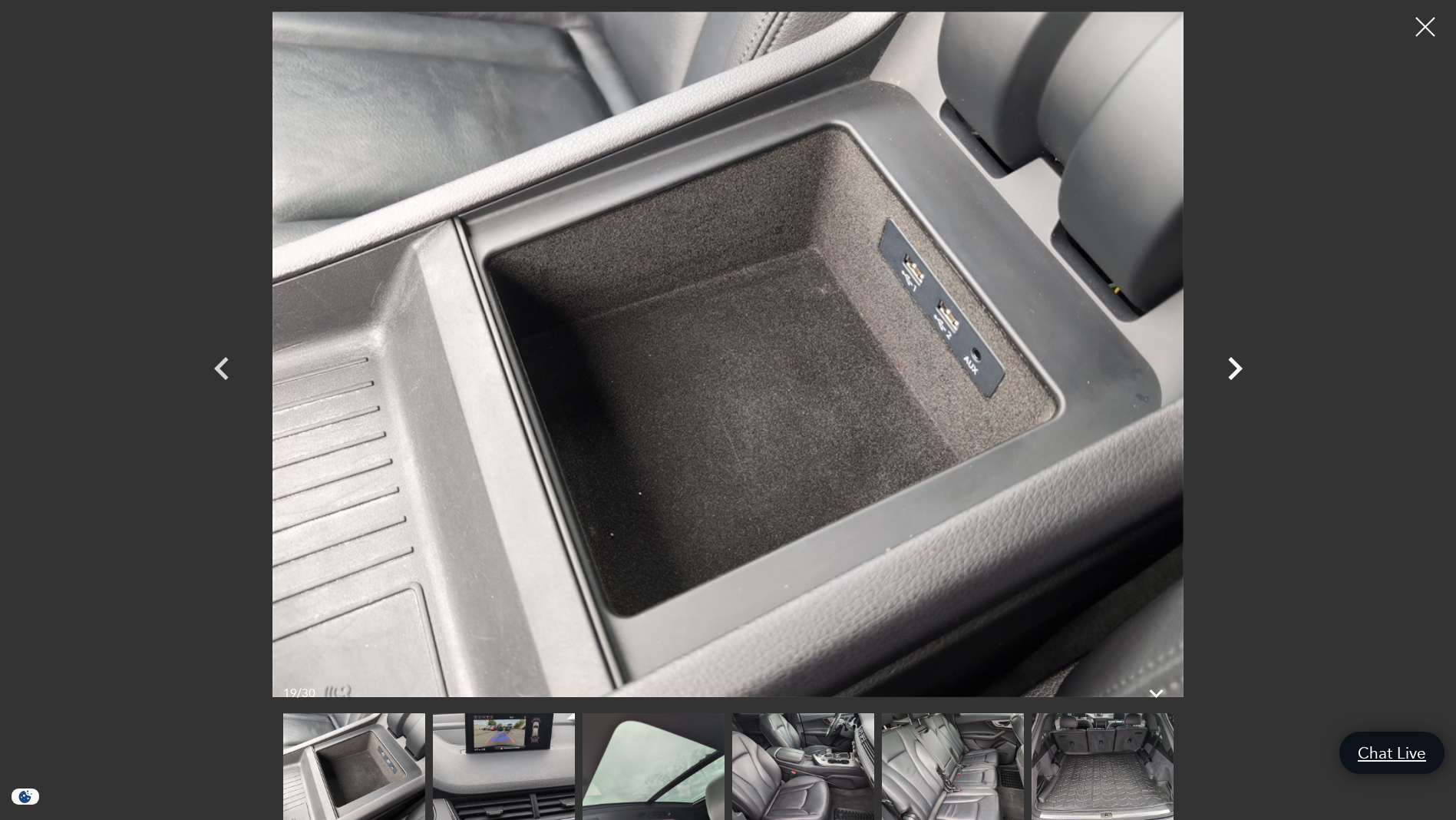
click at [1234, 365] on icon "Next" at bounding box center [1235, 368] width 46 height 46
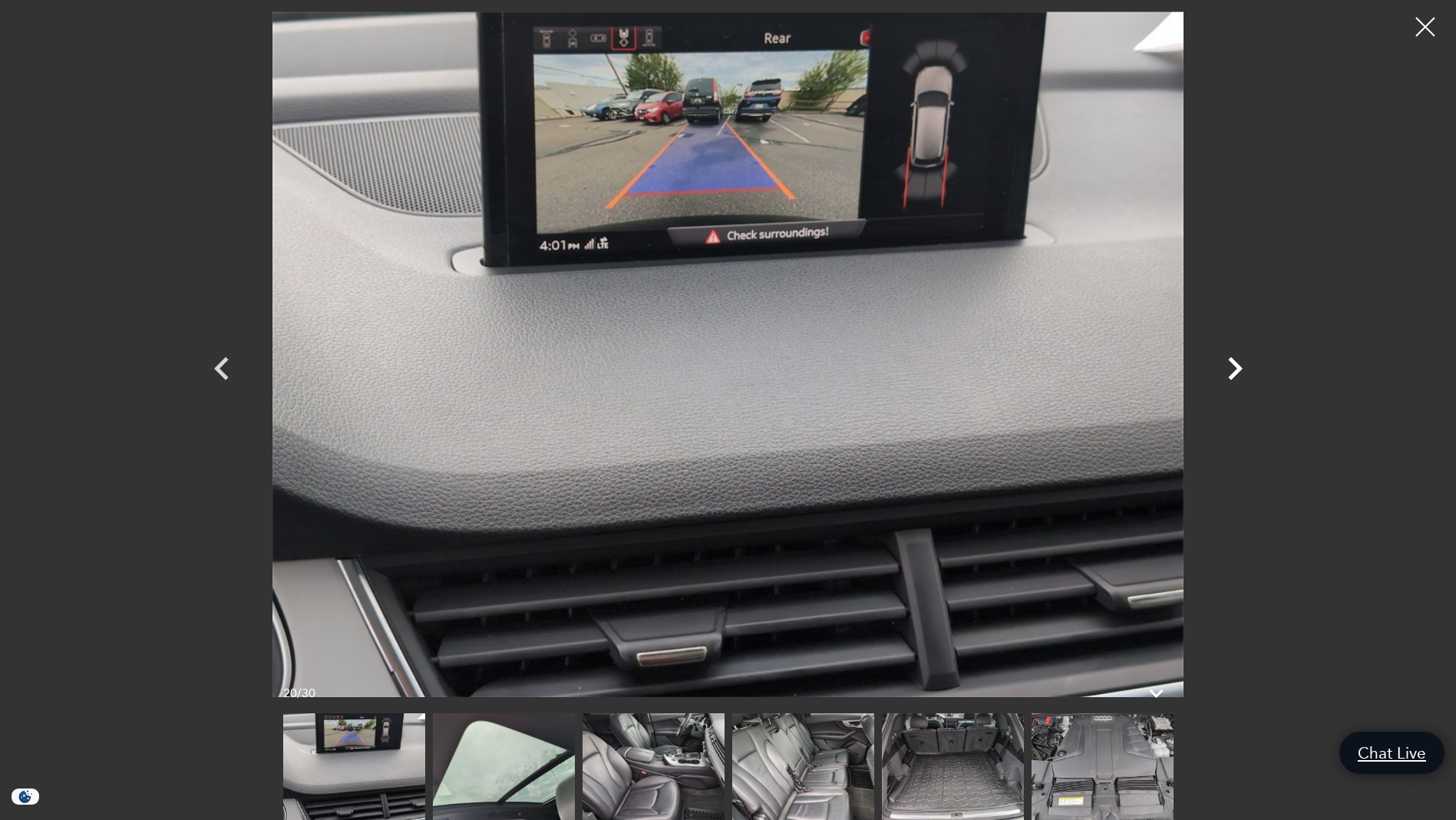
click at [1234, 365] on icon "Next" at bounding box center [1235, 368] width 46 height 46
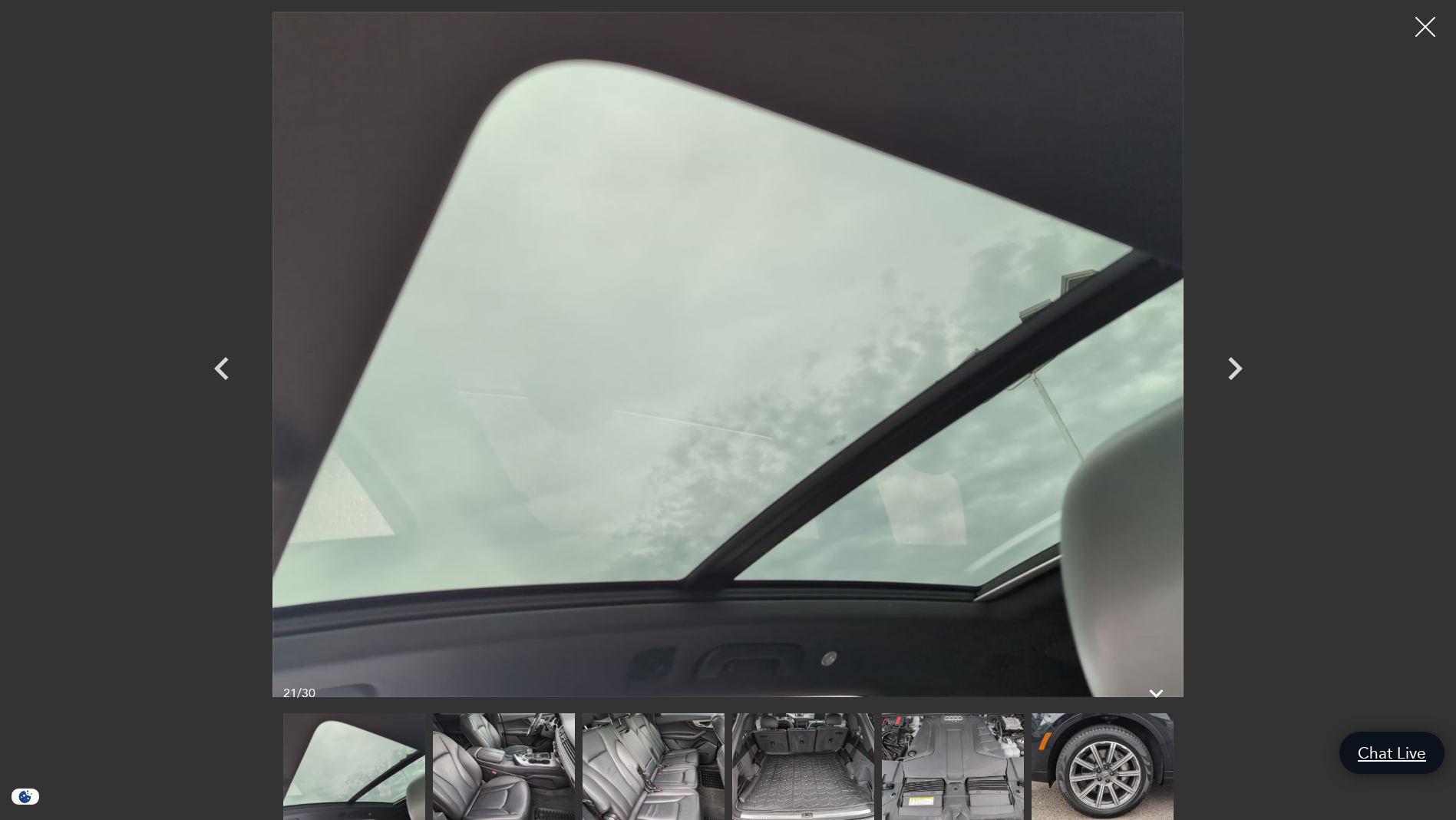
click at [1427, 21] on div at bounding box center [1425, 27] width 41 height 41
